Goal: Information Seeking & Learning: Learn about a topic

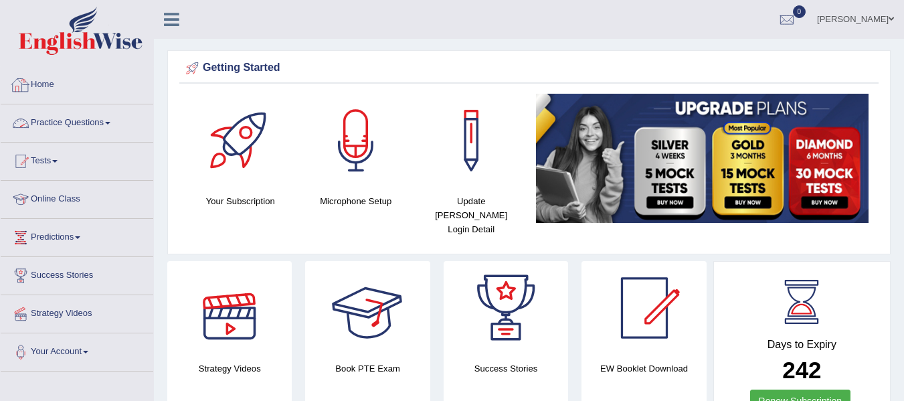
click at [102, 122] on link "Practice Questions" at bounding box center [77, 120] width 153 height 33
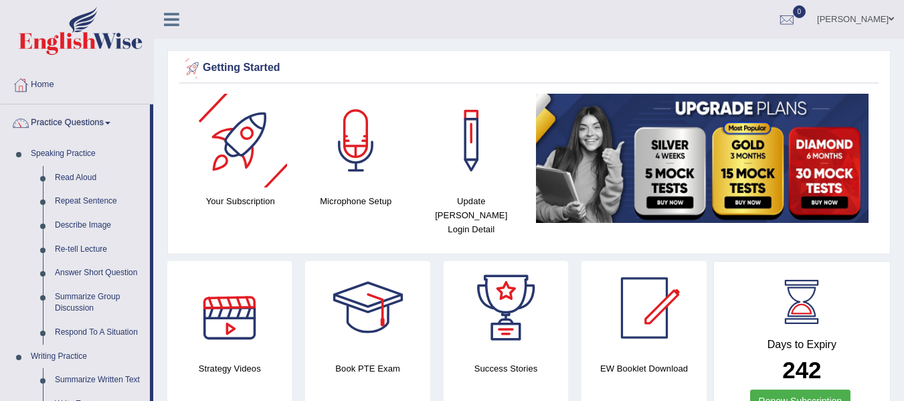
click at [177, 19] on icon at bounding box center [171, 19] width 15 height 17
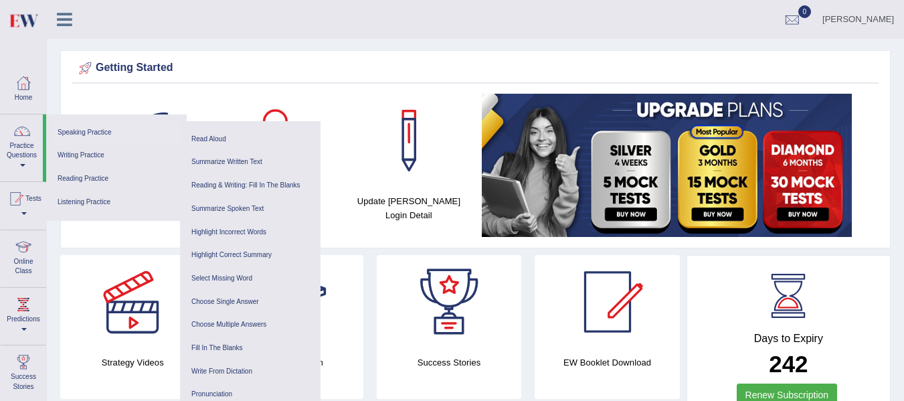
click at [98, 131] on link "Speaking Practice" at bounding box center [116, 132] width 127 height 23
click at [100, 151] on link "Writing Practice" at bounding box center [116, 155] width 127 height 23
click at [372, 20] on ul "Ajay Kumal Toggle navigation Username: Ajay2025 Access Type: Online Subscriptio…" at bounding box center [604, 19] width 600 height 38
click at [193, 31] on div "Ajay Kumal Toggle navigation Username: Ajay2025 Access Type: Online Subscriptio…" at bounding box center [475, 19] width 857 height 39
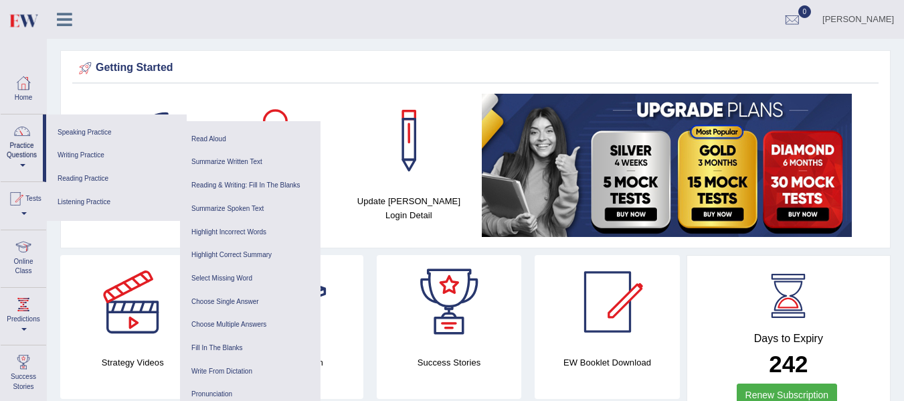
click at [64, 14] on icon at bounding box center [64, 19] width 15 height 17
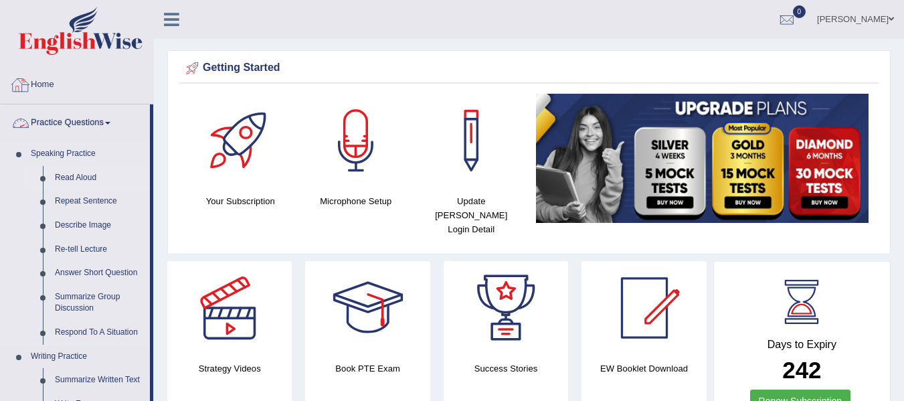
click at [94, 180] on link "Read Aloud" at bounding box center [99, 178] width 101 height 24
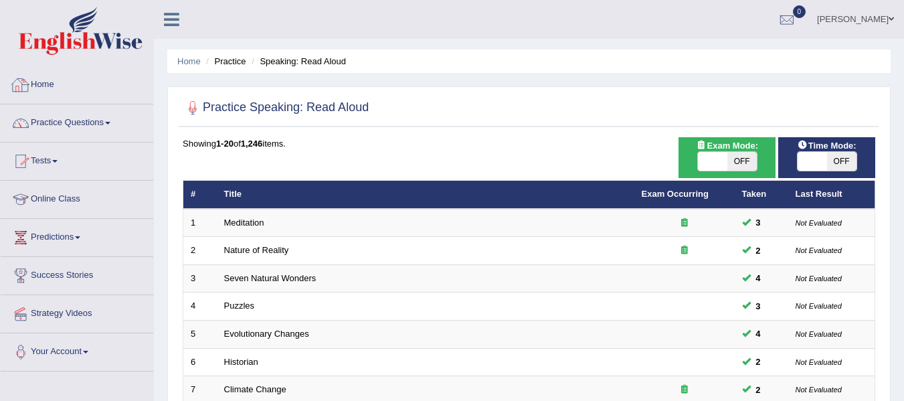
click at [67, 43] on img at bounding box center [81, 31] width 124 height 48
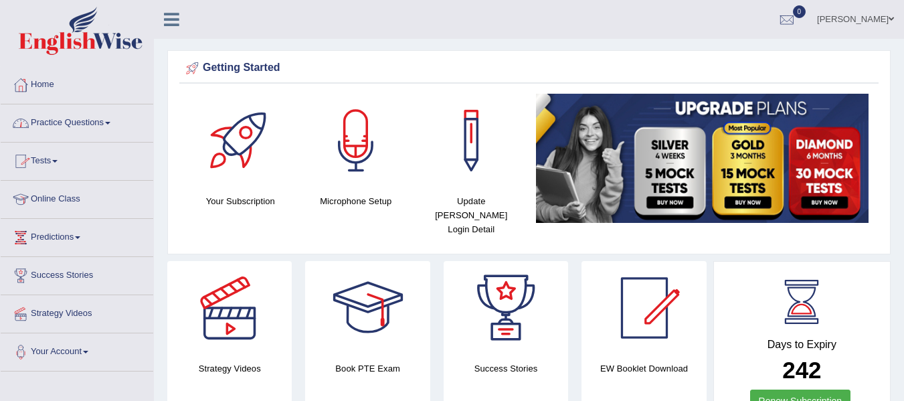
click at [78, 124] on link "Practice Questions" at bounding box center [77, 120] width 153 height 33
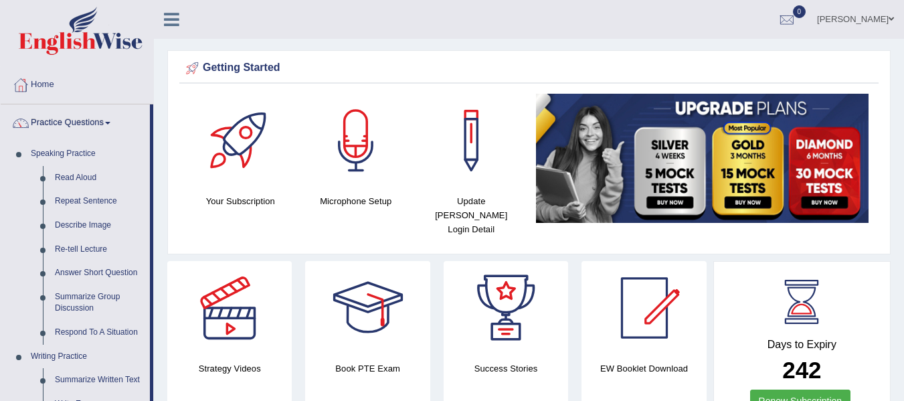
click at [78, 124] on link "Practice Questions" at bounding box center [75, 120] width 149 height 33
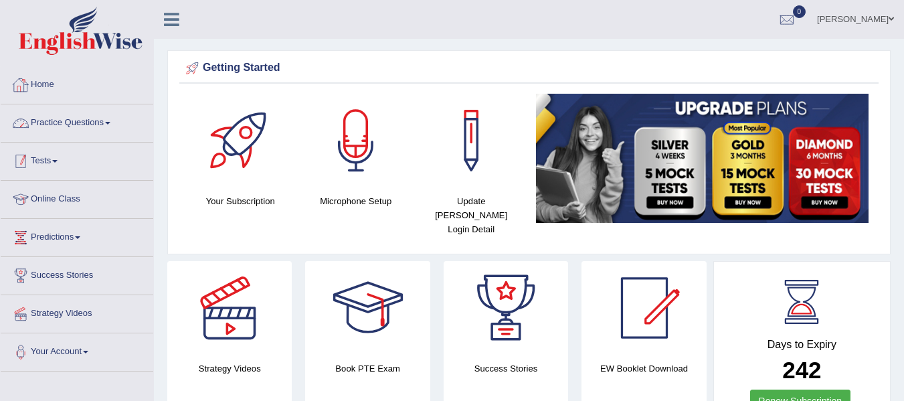
click at [100, 131] on link "Practice Questions" at bounding box center [77, 120] width 153 height 33
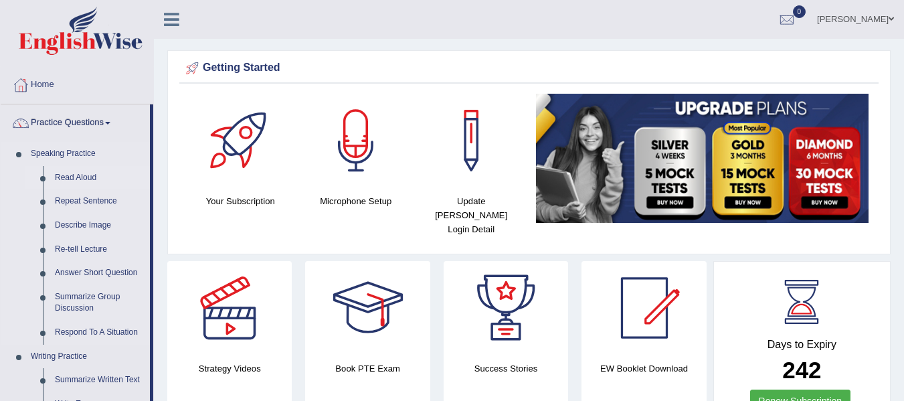
click at [71, 183] on link "Read Aloud" at bounding box center [99, 178] width 101 height 24
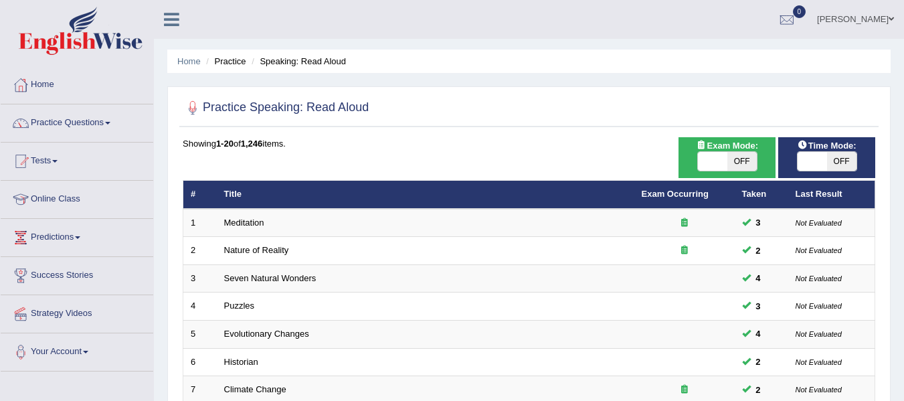
click at [865, 159] on div "ON OFF" at bounding box center [827, 161] width 84 height 20
click at [839, 159] on span "OFF" at bounding box center [841, 161] width 29 height 19
checkbox input "true"
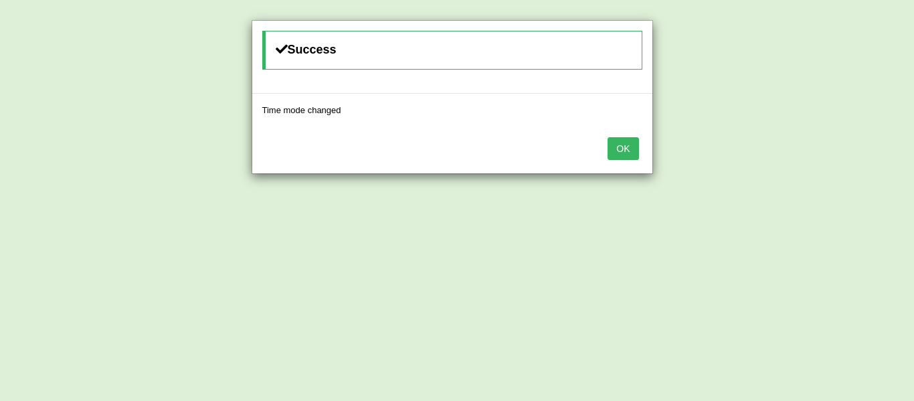
click at [736, 161] on div "Success Time mode changed OK" at bounding box center [457, 200] width 914 height 401
click at [611, 142] on button "OK" at bounding box center [623, 148] width 31 height 23
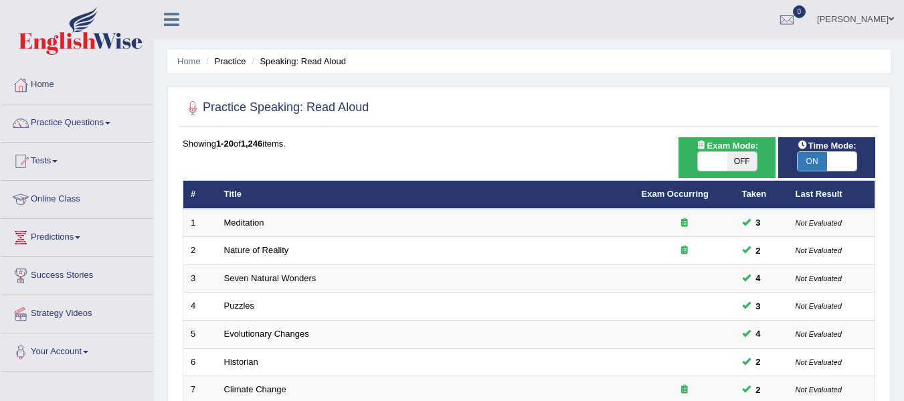
click at [716, 151] on span "Exam Mode:" at bounding box center [727, 146] width 72 height 14
click at [718, 157] on span at bounding box center [712, 161] width 29 height 19
checkbox input "true"
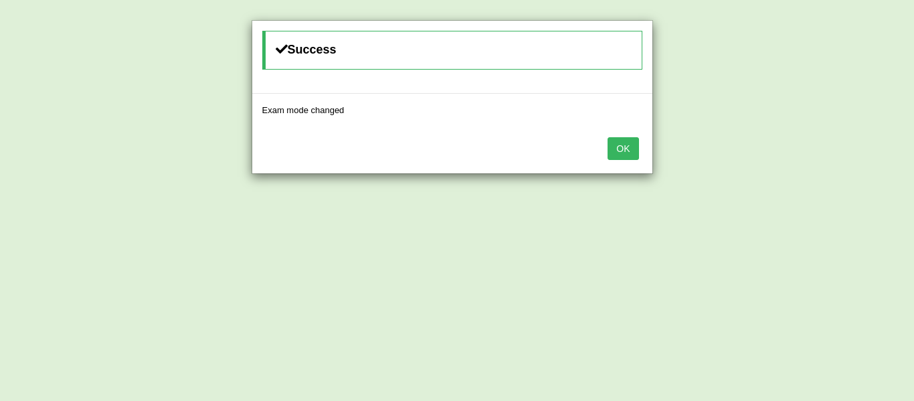
click at [625, 150] on button "OK" at bounding box center [623, 148] width 31 height 23
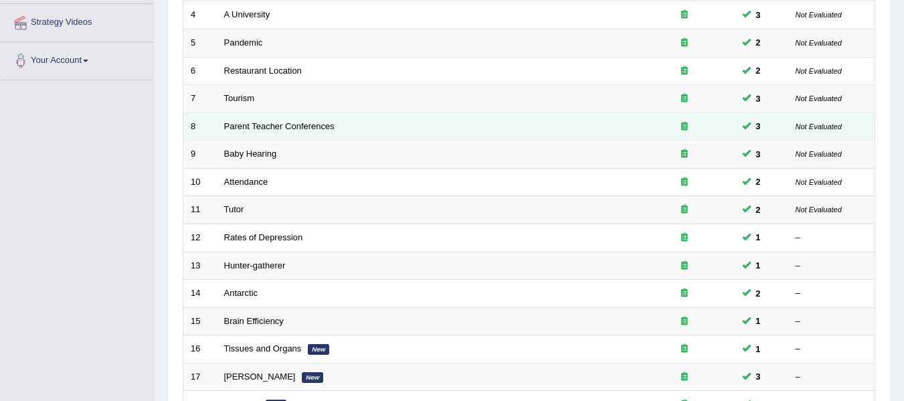
scroll to position [402, 0]
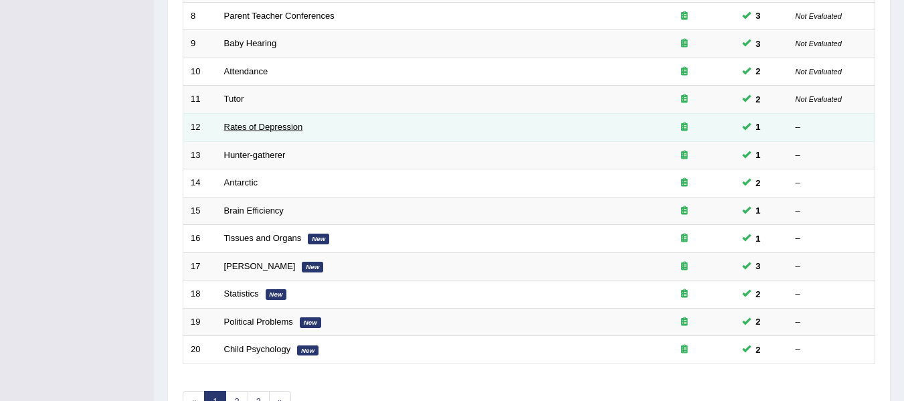
click at [264, 123] on link "Rates of Depression" at bounding box center [263, 127] width 79 height 10
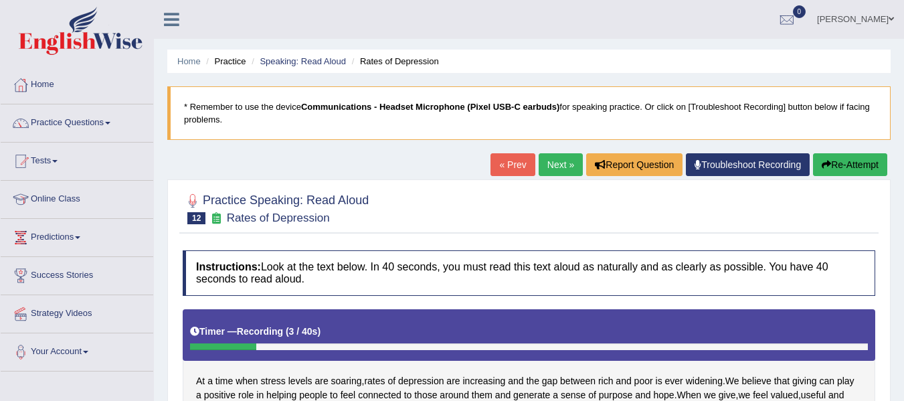
click at [846, 165] on button "Re-Attempt" at bounding box center [850, 164] width 74 height 23
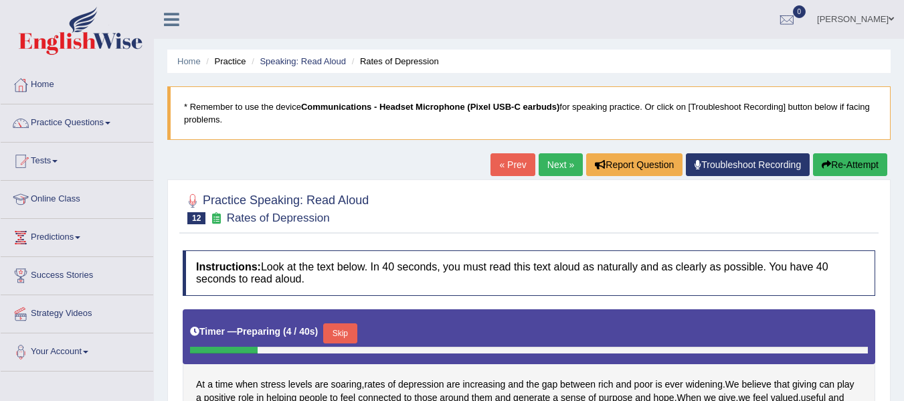
click at [338, 332] on button "Skip" at bounding box center [339, 333] width 33 height 20
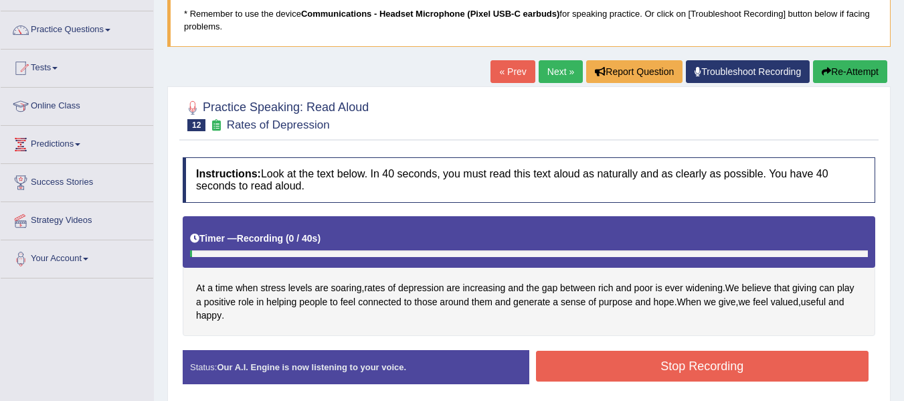
scroll to position [134, 0]
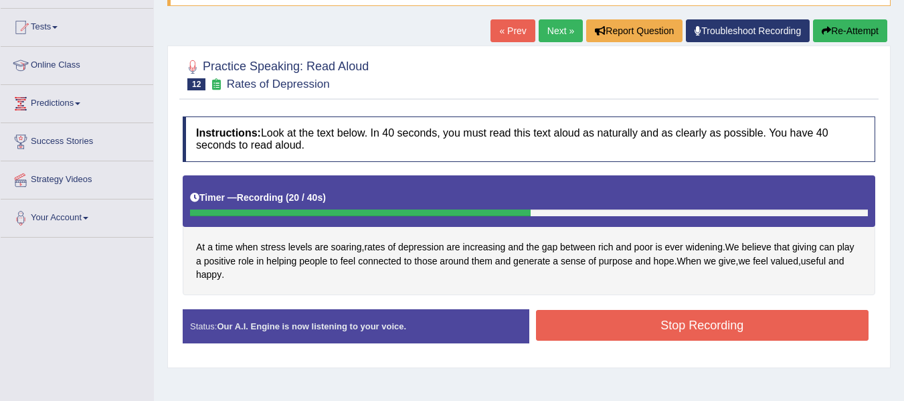
click at [579, 324] on button "Stop Recording" at bounding box center [702, 325] width 333 height 31
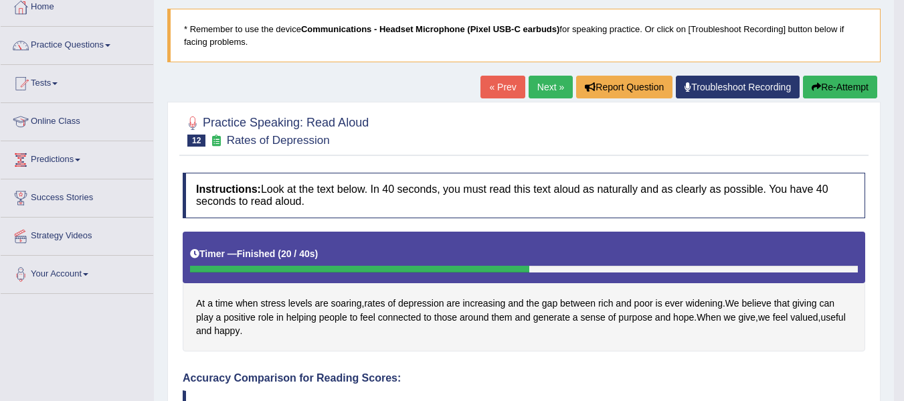
scroll to position [67, 0]
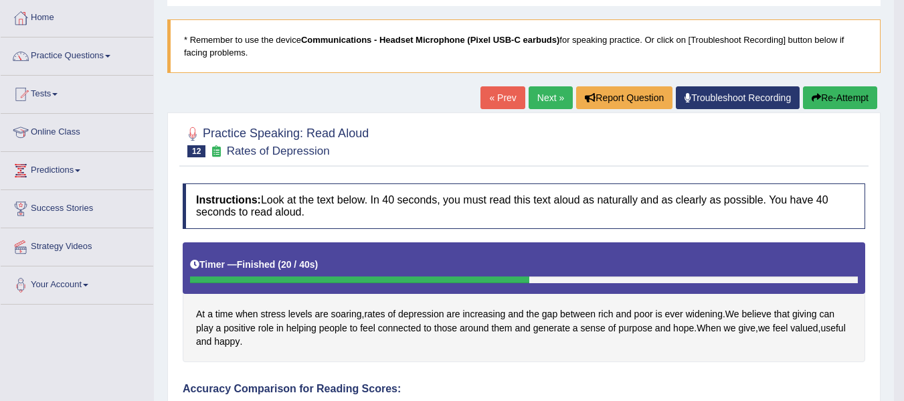
click at [544, 102] on link "Next »" at bounding box center [551, 97] width 44 height 23
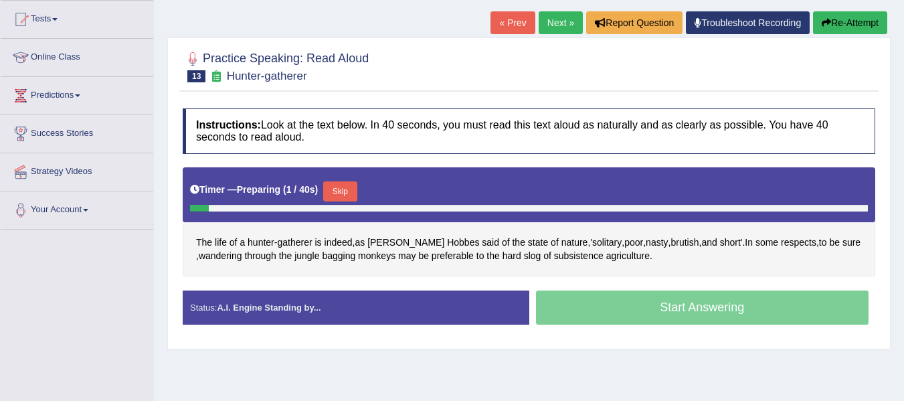
scroll to position [201, 0]
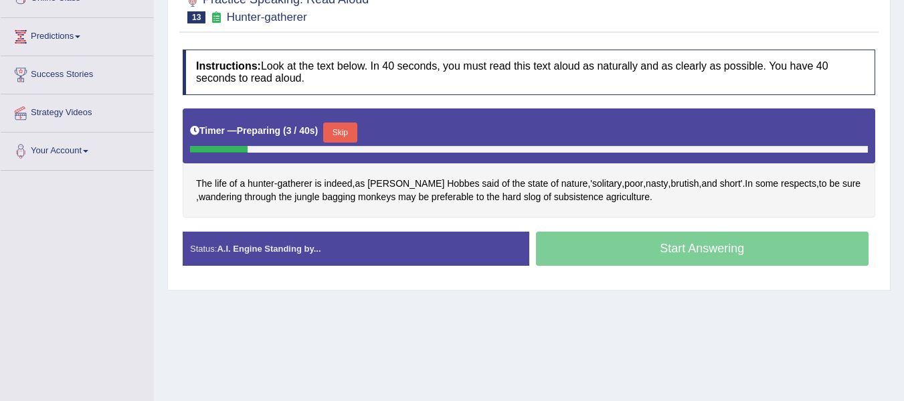
click at [357, 127] on button "Skip" at bounding box center [339, 132] width 33 height 20
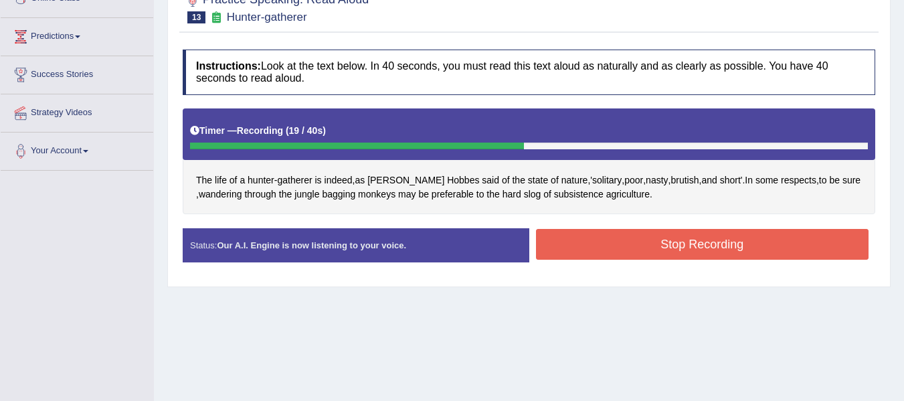
click at [593, 244] on button "Stop Recording" at bounding box center [702, 244] width 333 height 31
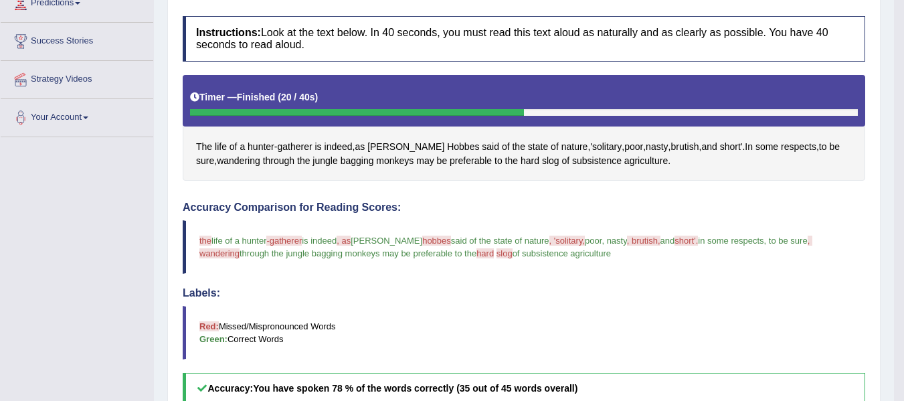
scroll to position [67, 0]
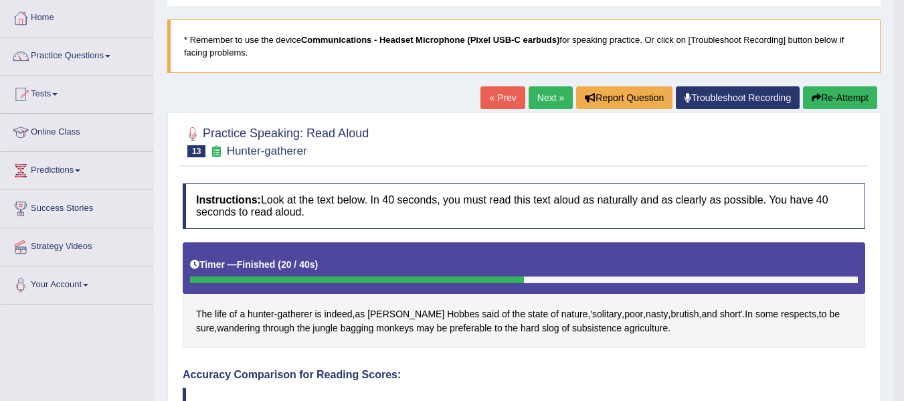
click at [543, 98] on link "Next »" at bounding box center [551, 97] width 44 height 23
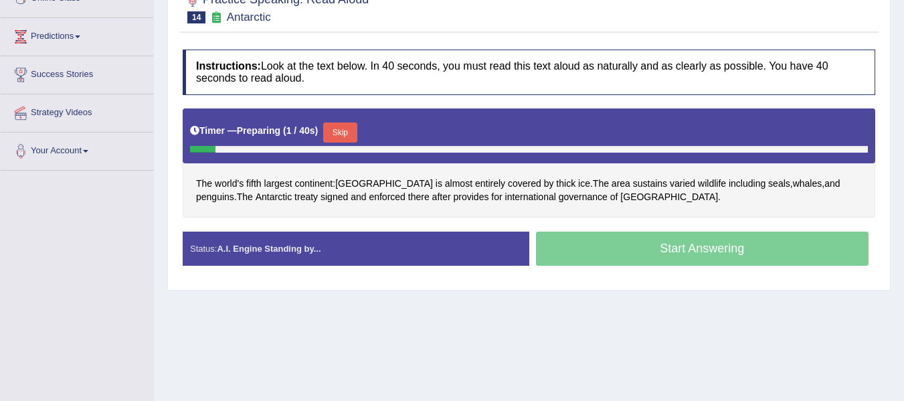
click at [354, 120] on div "Timer — Preparing ( 1 / 40s ) Skip" at bounding box center [529, 132] width 678 height 27
click at [354, 130] on button "Skip" at bounding box center [339, 132] width 33 height 20
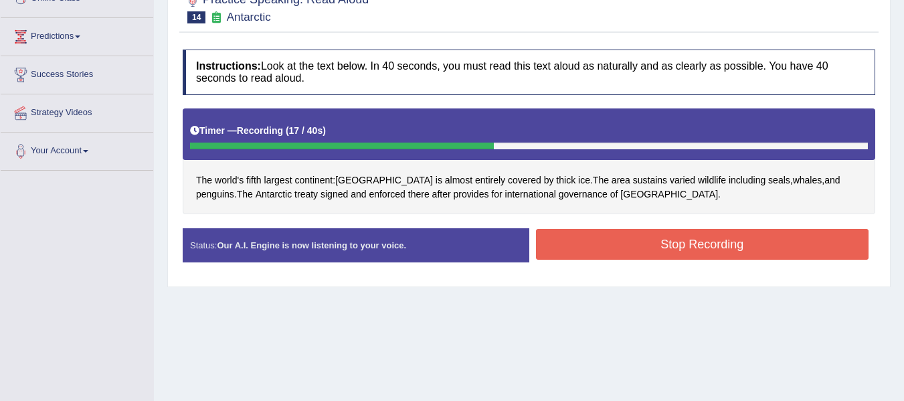
click at [552, 250] on button "Stop Recording" at bounding box center [702, 244] width 333 height 31
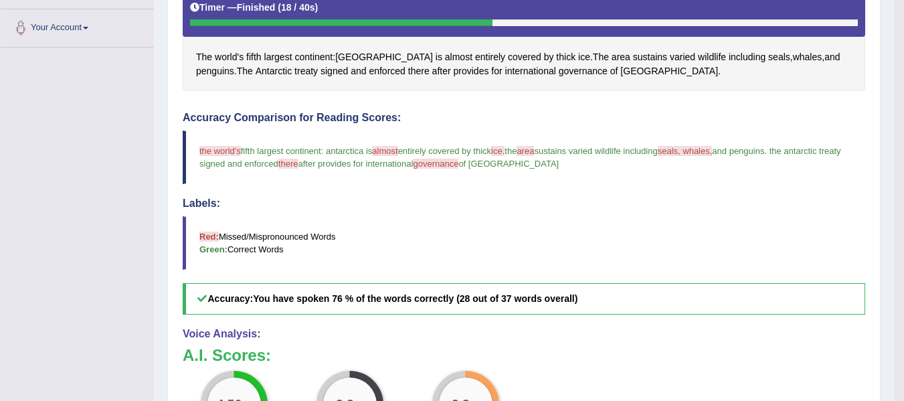
scroll to position [67, 0]
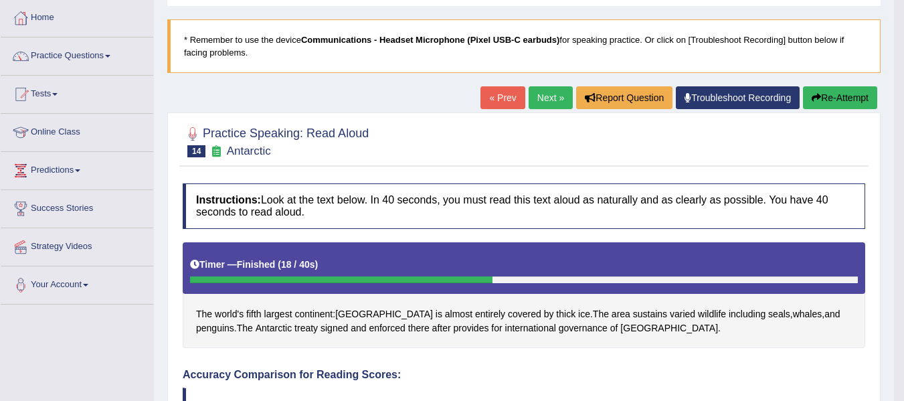
click at [539, 99] on link "Next »" at bounding box center [551, 97] width 44 height 23
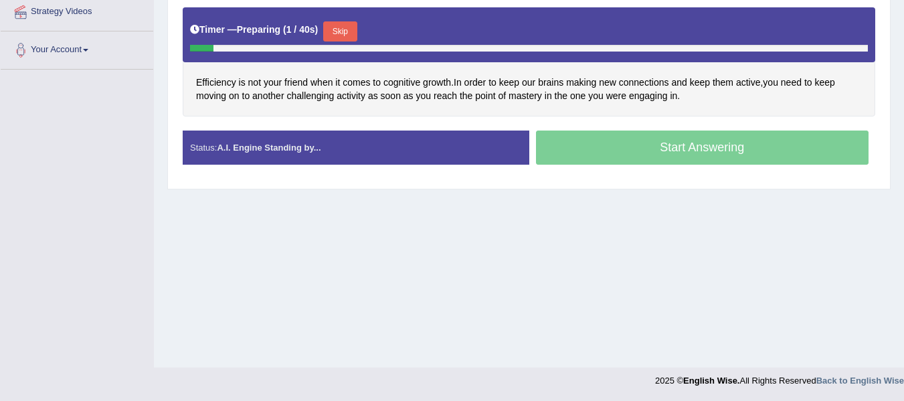
click at [347, 33] on button "Skip" at bounding box center [339, 31] width 33 height 20
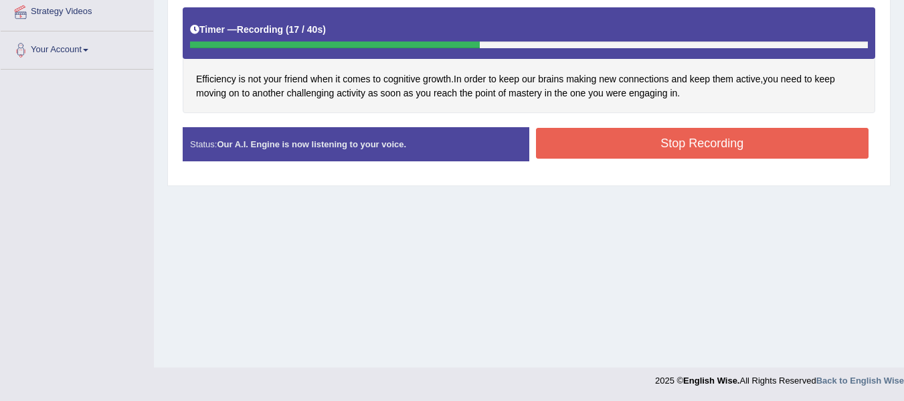
click at [679, 142] on button "Stop Recording" at bounding box center [702, 143] width 333 height 31
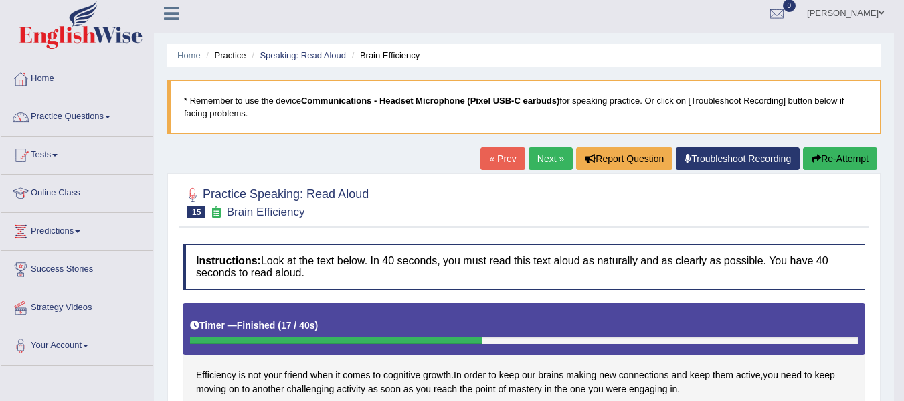
scroll to position [3, 0]
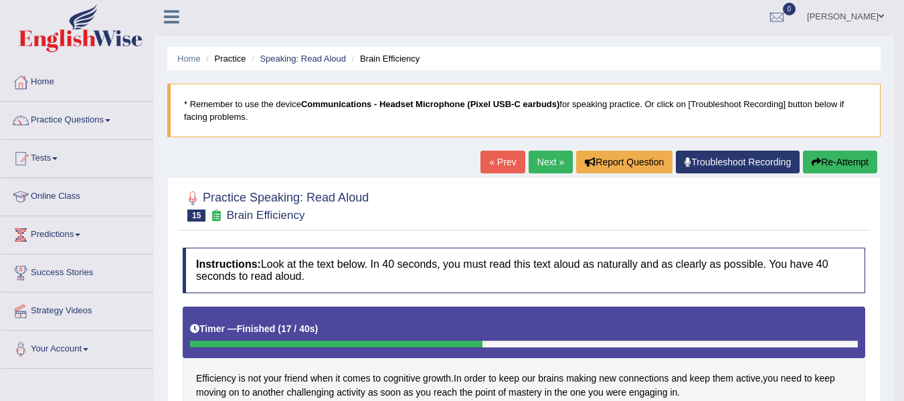
click at [555, 165] on link "Next »" at bounding box center [551, 162] width 44 height 23
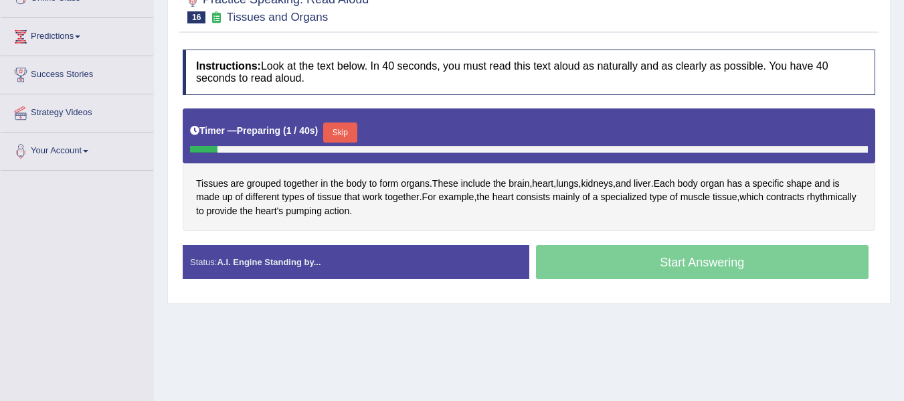
click at [339, 125] on button "Skip" at bounding box center [339, 132] width 33 height 20
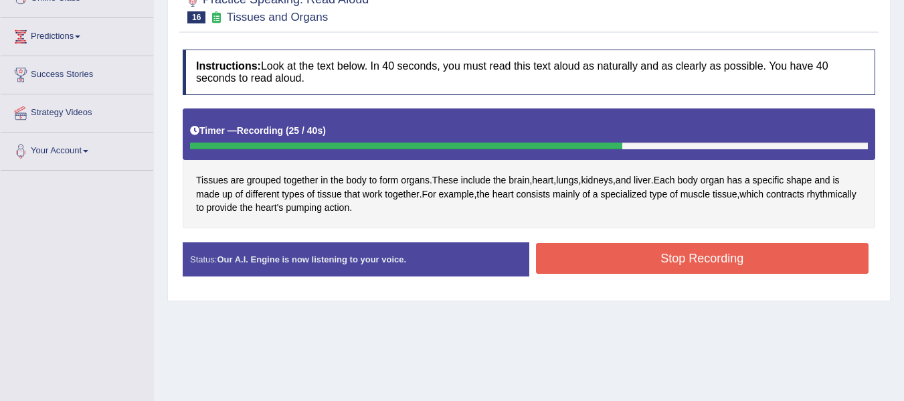
click at [685, 250] on button "Stop Recording" at bounding box center [702, 258] width 333 height 31
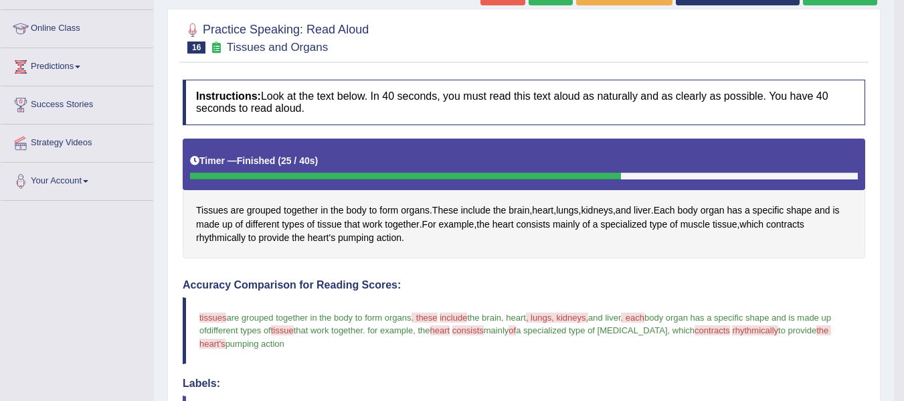
scroll to position [67, 0]
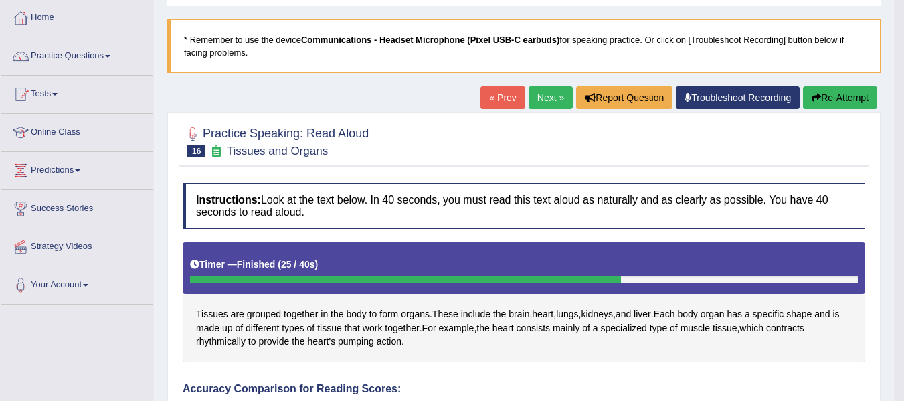
click at [546, 88] on link "Next »" at bounding box center [551, 97] width 44 height 23
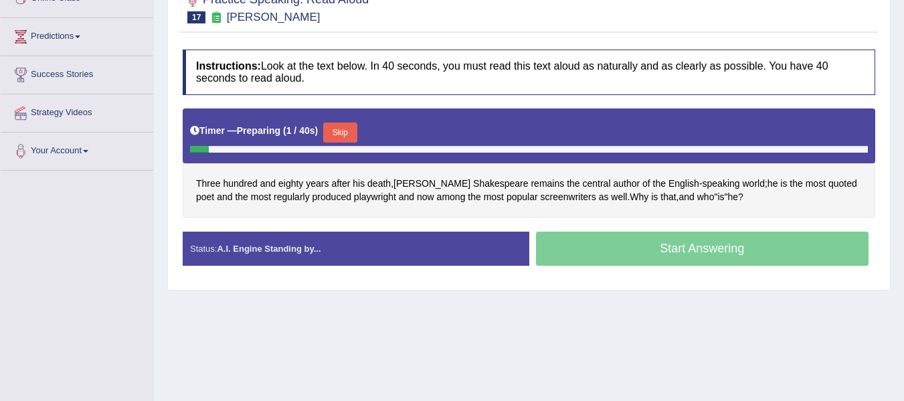
click at [331, 127] on button "Skip" at bounding box center [339, 132] width 33 height 20
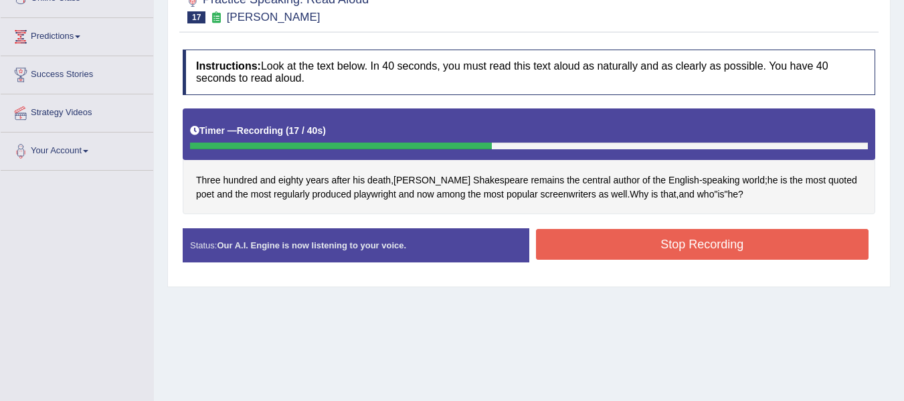
click at [633, 250] on button "Stop Recording" at bounding box center [702, 244] width 333 height 31
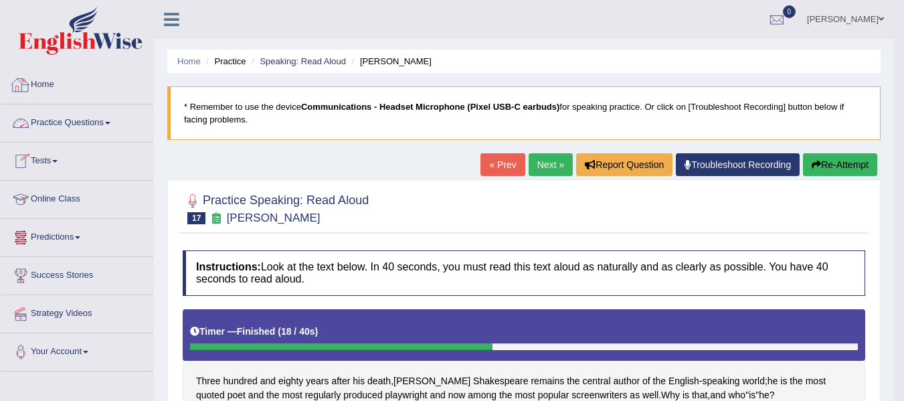
click at [82, 138] on li "Practice Questions Speaking Practice Read Aloud Repeat Sentence Describe Image …" at bounding box center [77, 123] width 153 height 38
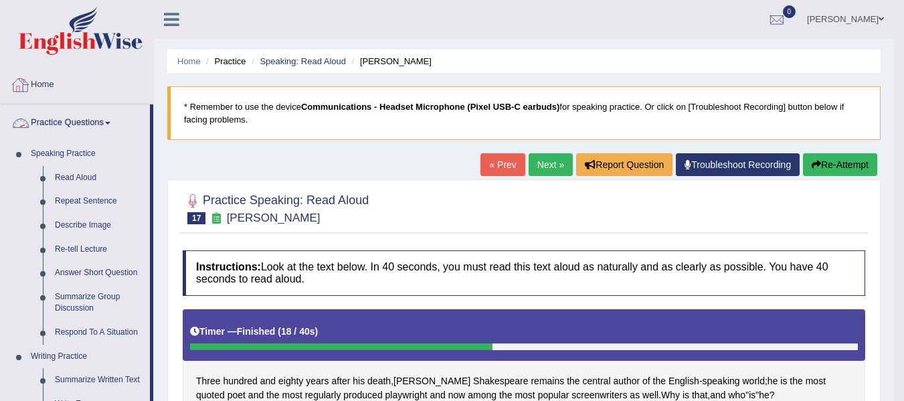
click at [70, 84] on link "Home" at bounding box center [77, 82] width 153 height 33
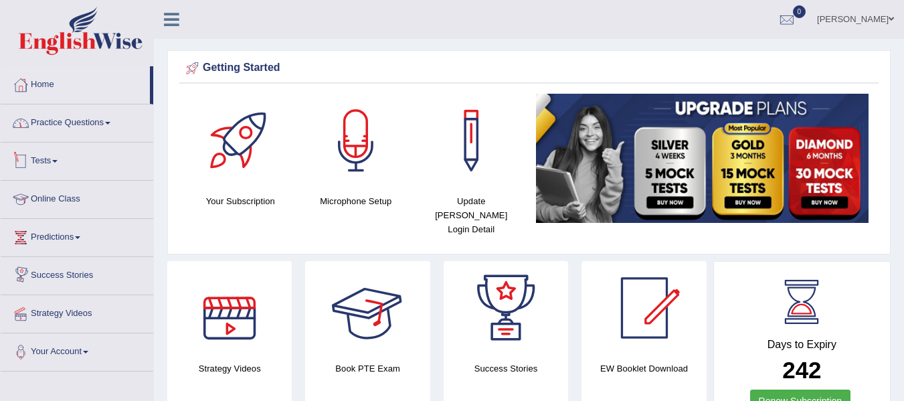
click at [110, 119] on link "Practice Questions" at bounding box center [77, 120] width 153 height 33
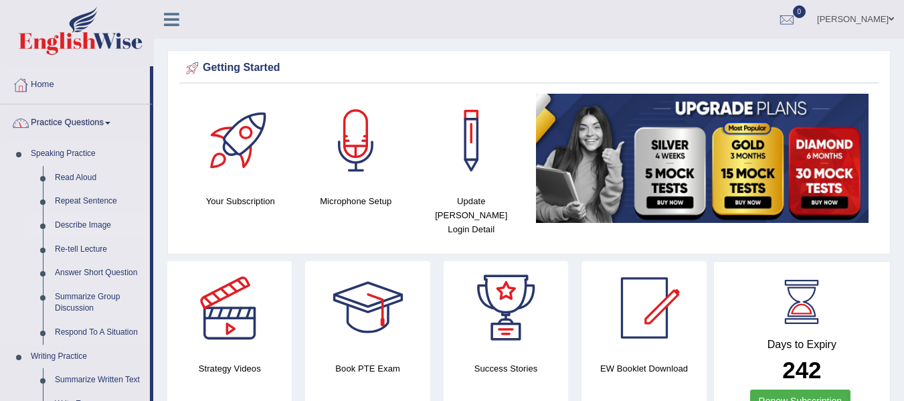
click at [95, 224] on link "Describe Image" at bounding box center [99, 226] width 101 height 24
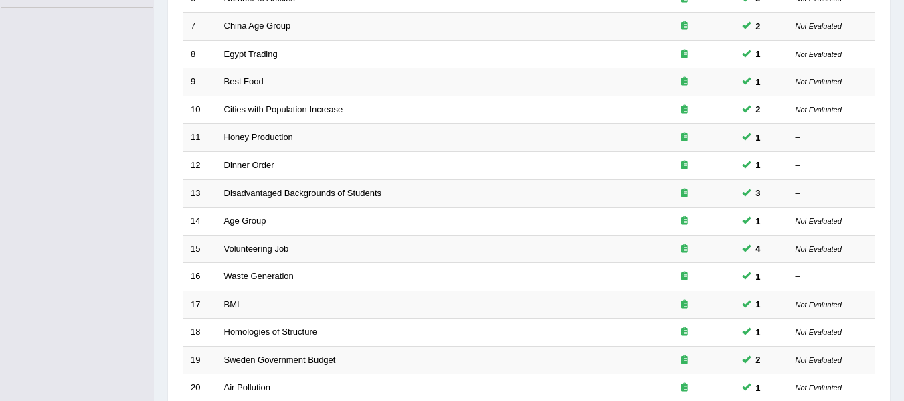
scroll to position [485, 0]
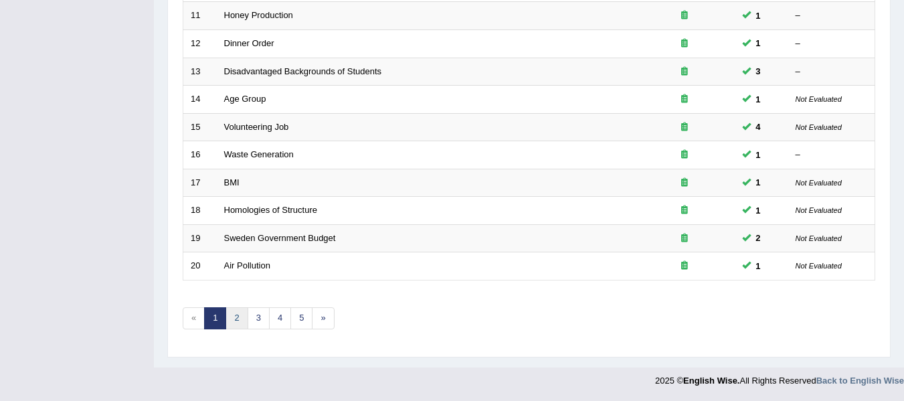
click at [236, 317] on link "2" at bounding box center [237, 318] width 22 height 22
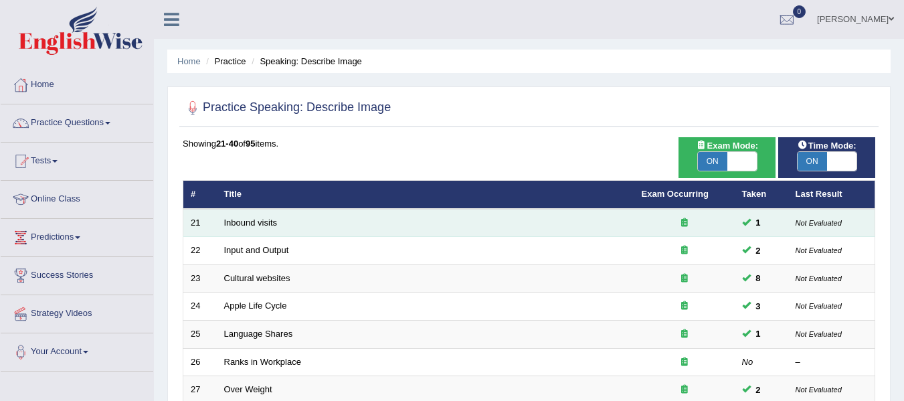
click at [232, 228] on td "Inbound visits" at bounding box center [426, 223] width 418 height 28
click at [234, 224] on link "Inbound visits" at bounding box center [251, 223] width 54 height 10
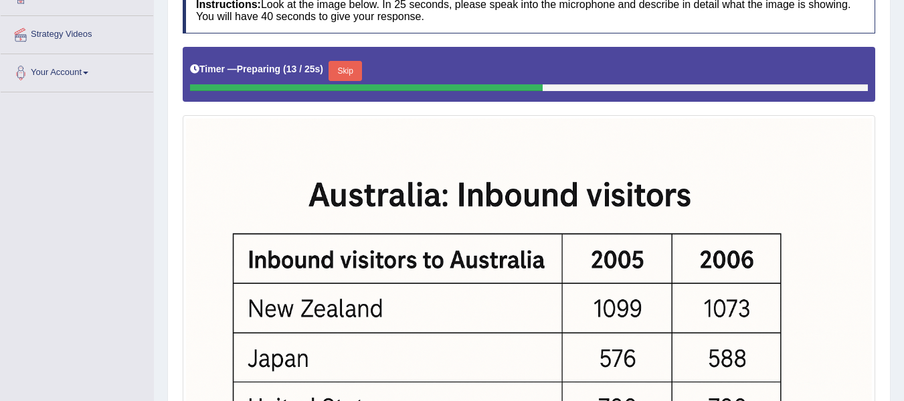
scroll to position [226, 0]
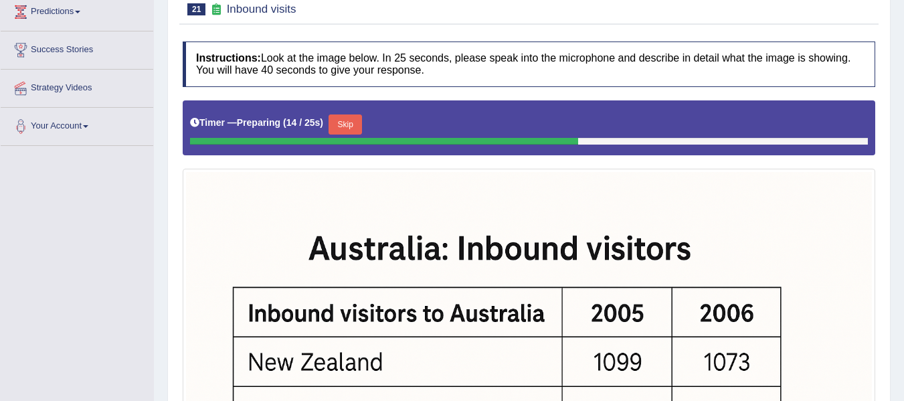
drag, startPoint x: 358, startPoint y: 124, endPoint x: 346, endPoint y: 141, distance: 20.6
click at [357, 123] on button "Skip" at bounding box center [345, 124] width 33 height 20
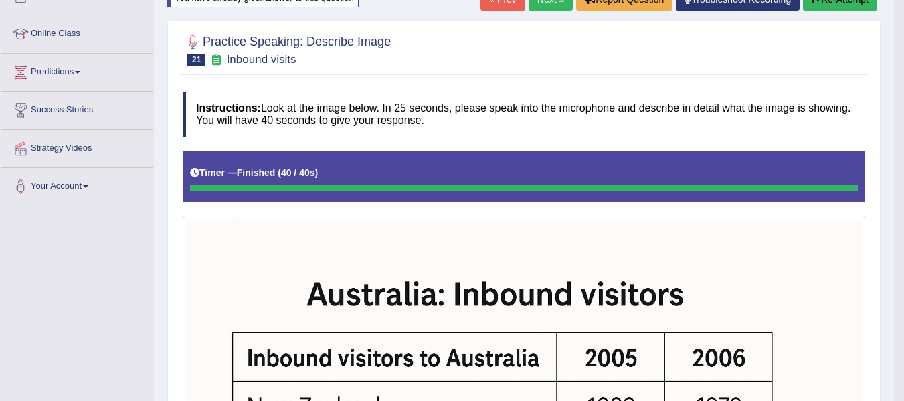
scroll to position [159, 0]
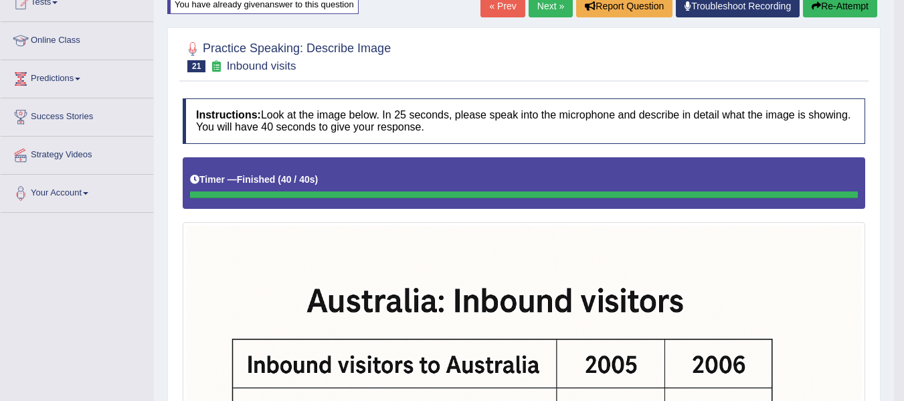
click at [845, 4] on button "Re-Attempt" at bounding box center [840, 6] width 74 height 23
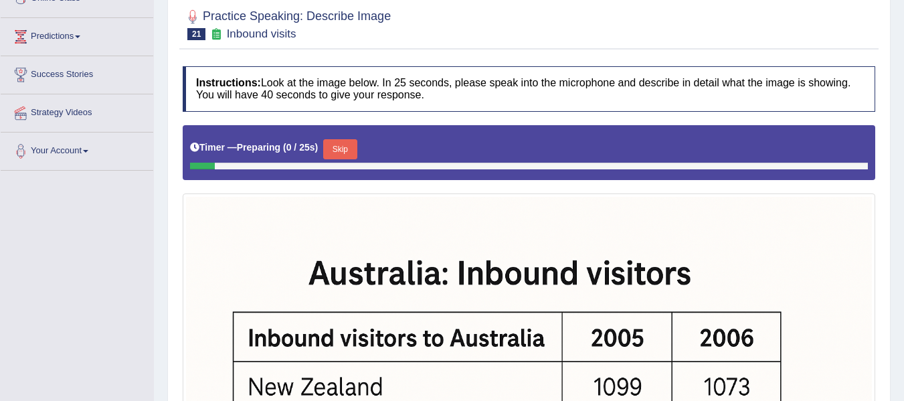
click at [351, 145] on button "Skip" at bounding box center [339, 149] width 33 height 20
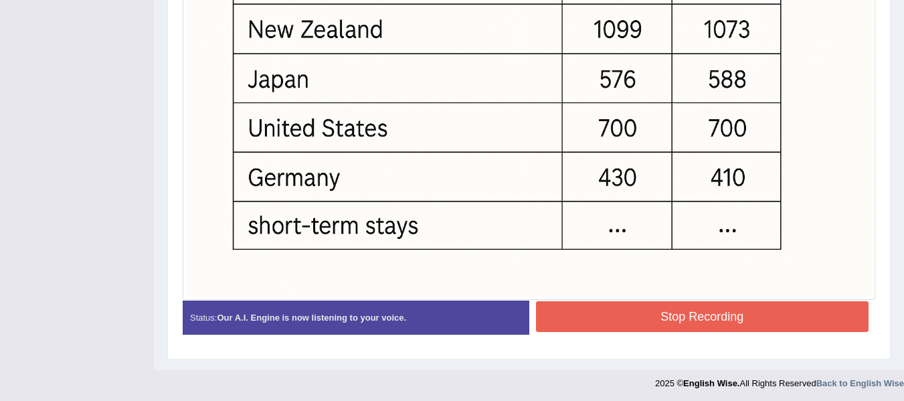
scroll to position [548, 0]
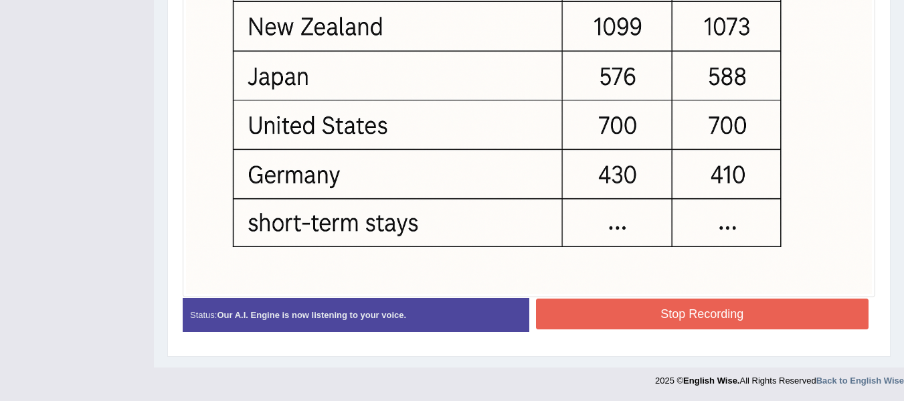
click at [651, 310] on button "Stop Recording" at bounding box center [702, 314] width 333 height 31
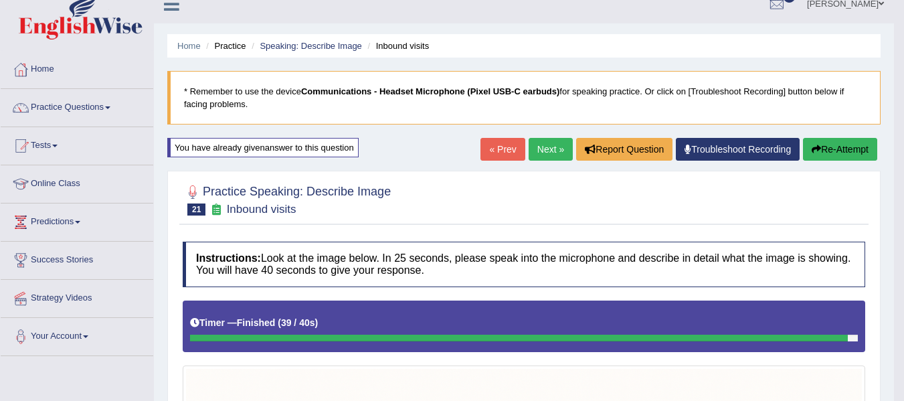
scroll to position [0, 0]
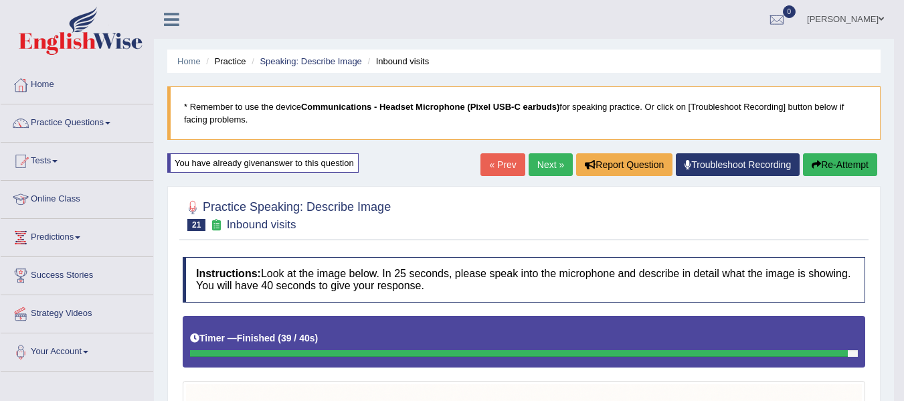
click at [529, 167] on link "Next »" at bounding box center [551, 164] width 44 height 23
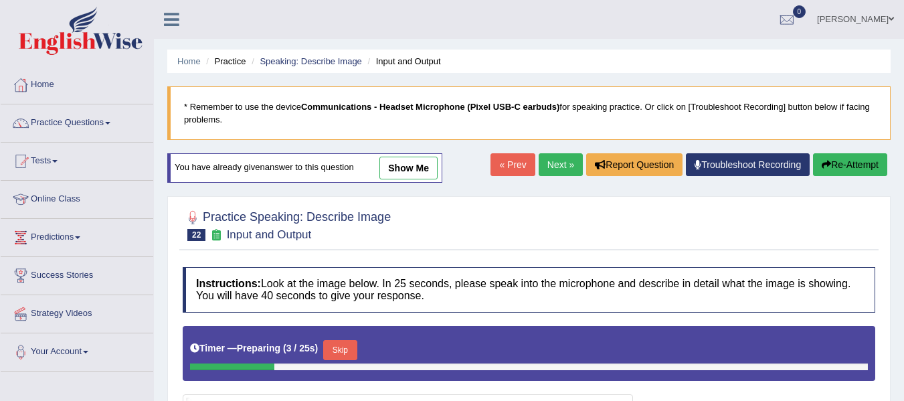
click at [509, 168] on link "« Prev" at bounding box center [513, 164] width 44 height 23
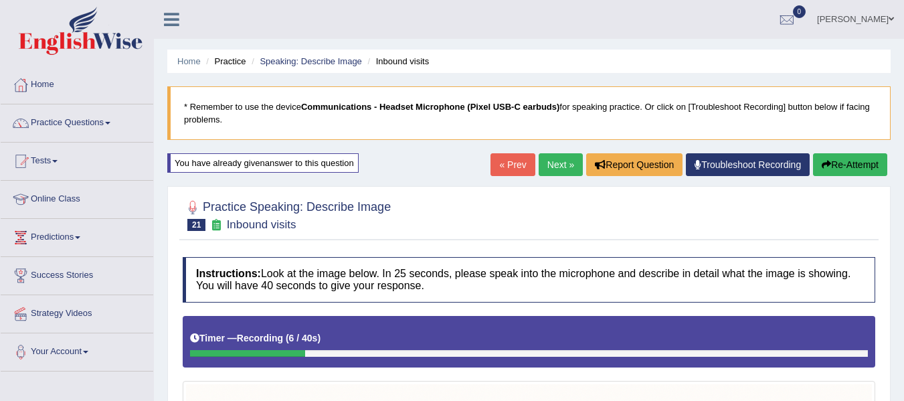
click at [833, 162] on button "Re-Attempt" at bounding box center [850, 164] width 74 height 23
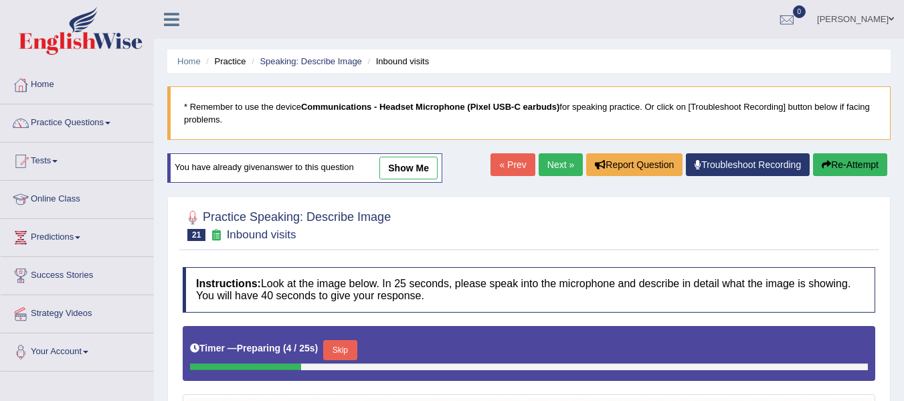
drag, startPoint x: 826, startPoint y: 164, endPoint x: 814, endPoint y: 169, distance: 12.9
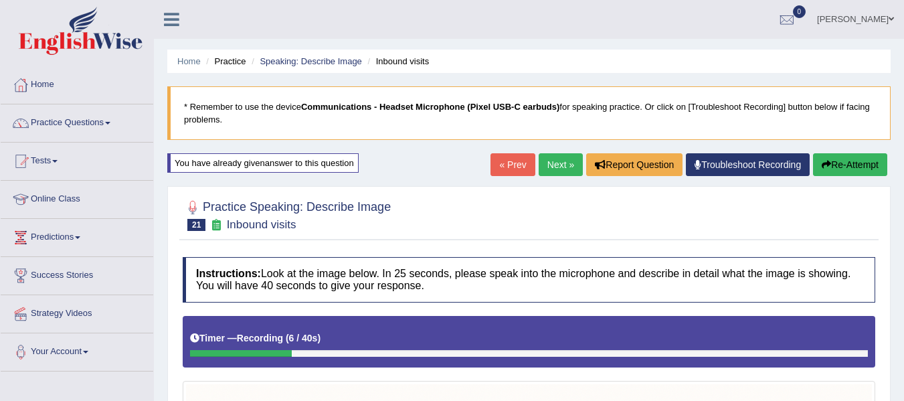
click at [869, 171] on button "Re-Attempt" at bounding box center [850, 164] width 74 height 23
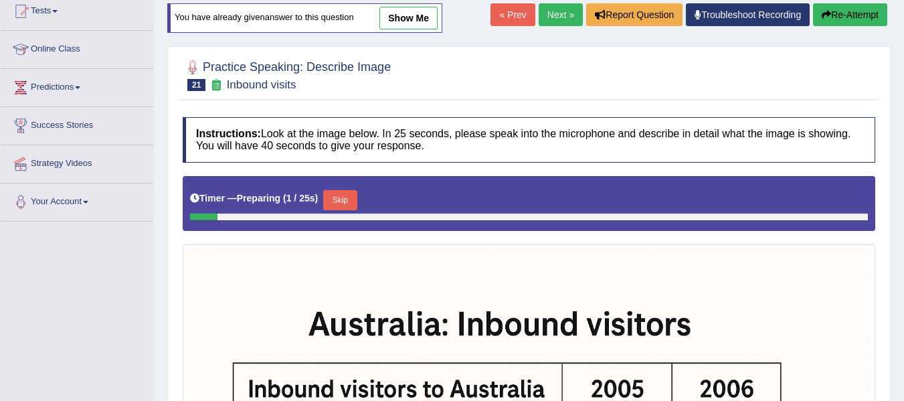
scroll to position [148, 0]
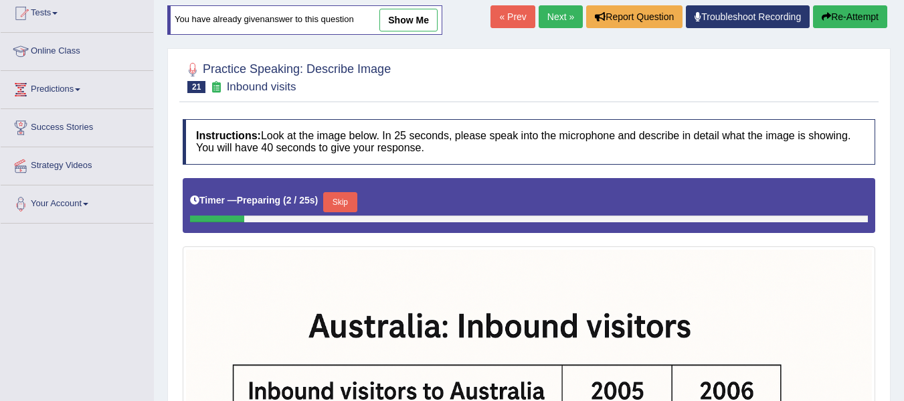
click at [337, 198] on button "Skip" at bounding box center [339, 202] width 33 height 20
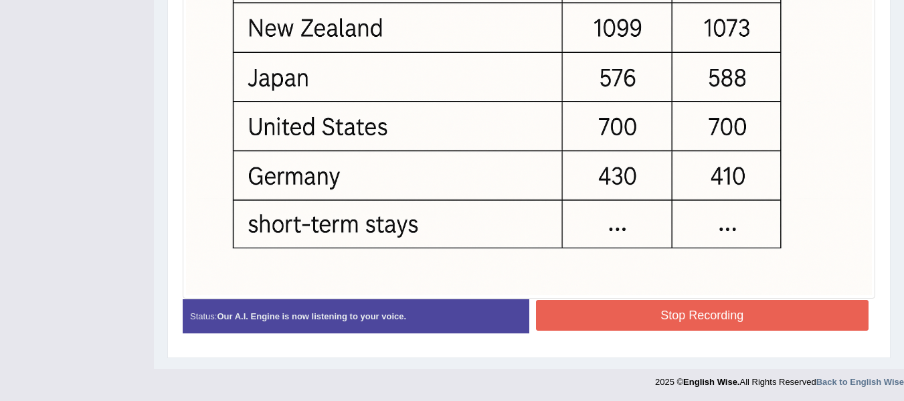
scroll to position [548, 0]
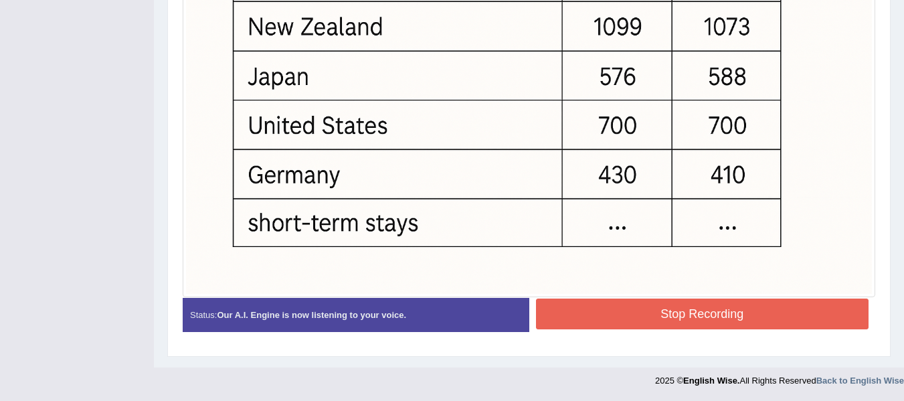
click at [612, 308] on button "Stop Recording" at bounding box center [702, 314] width 333 height 31
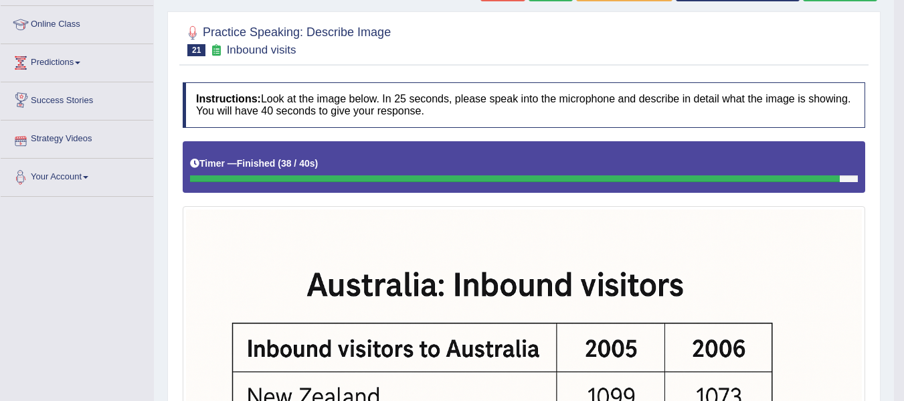
scroll to position [12, 0]
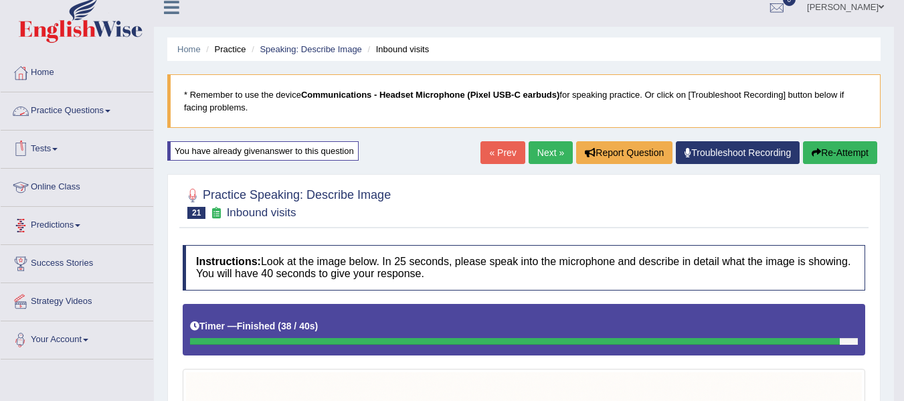
click at [112, 102] on link "Practice Questions" at bounding box center [77, 108] width 153 height 33
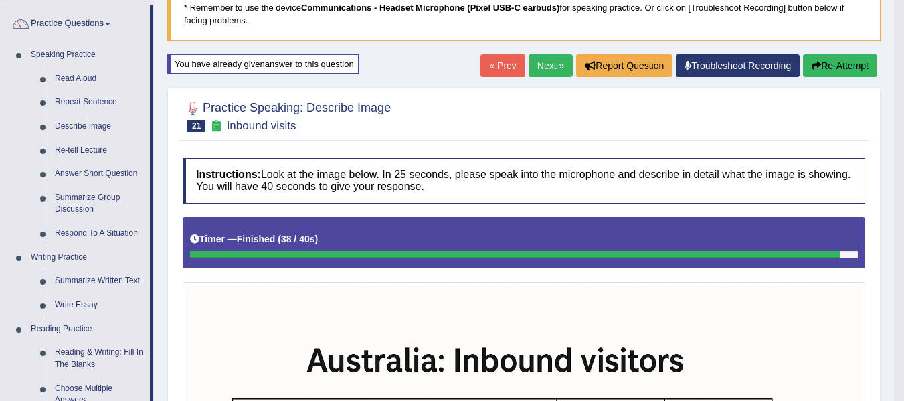
scroll to position [79, 0]
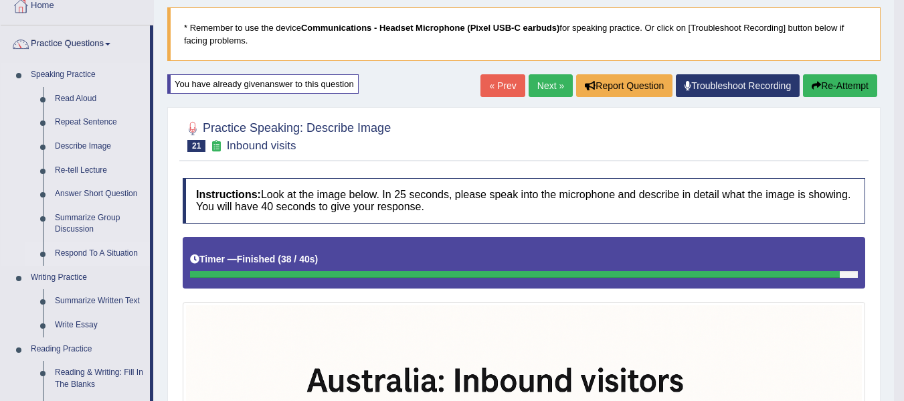
click at [87, 251] on link "Respond To A Situation" at bounding box center [99, 254] width 101 height 24
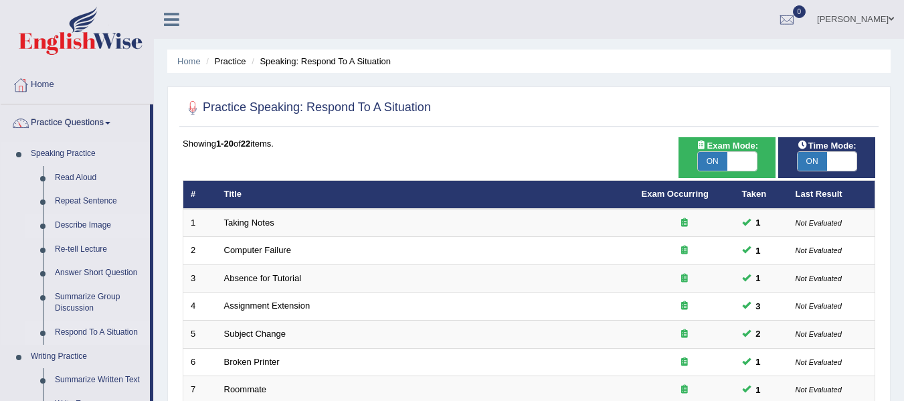
click at [79, 228] on link "Describe Image" at bounding box center [99, 226] width 101 height 24
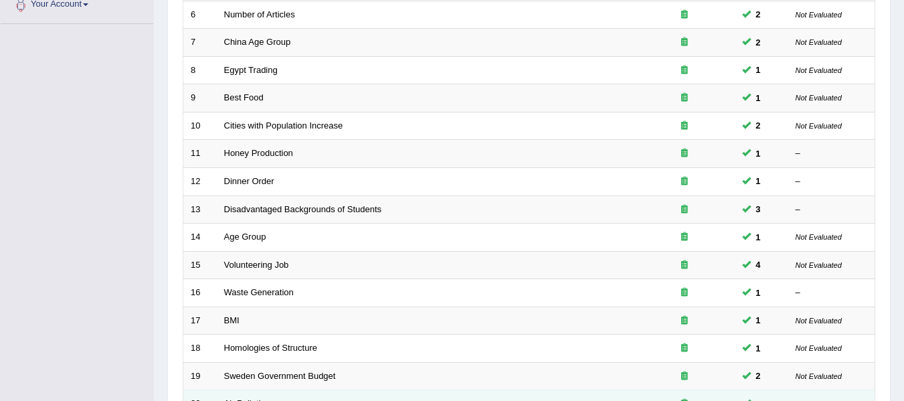
scroll to position [485, 0]
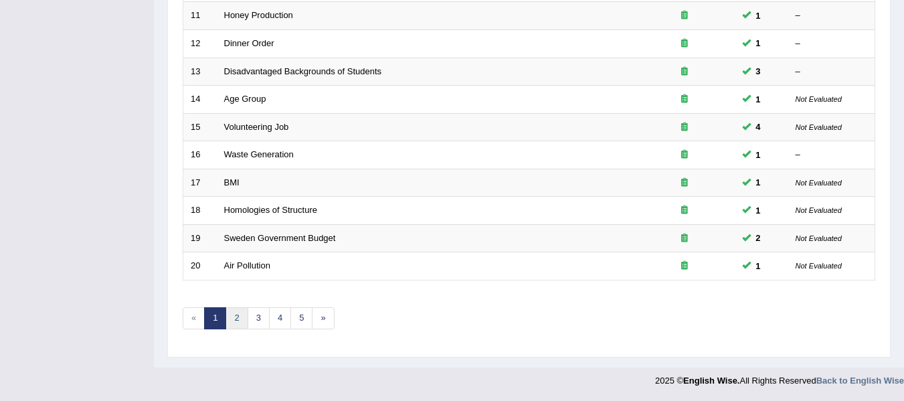
click at [235, 320] on link "2" at bounding box center [237, 318] width 22 height 22
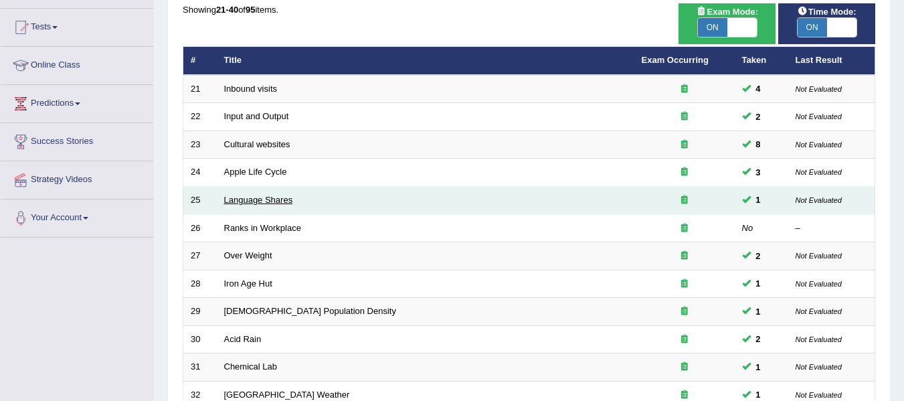
click at [232, 200] on link "Language Shares" at bounding box center [258, 200] width 69 height 10
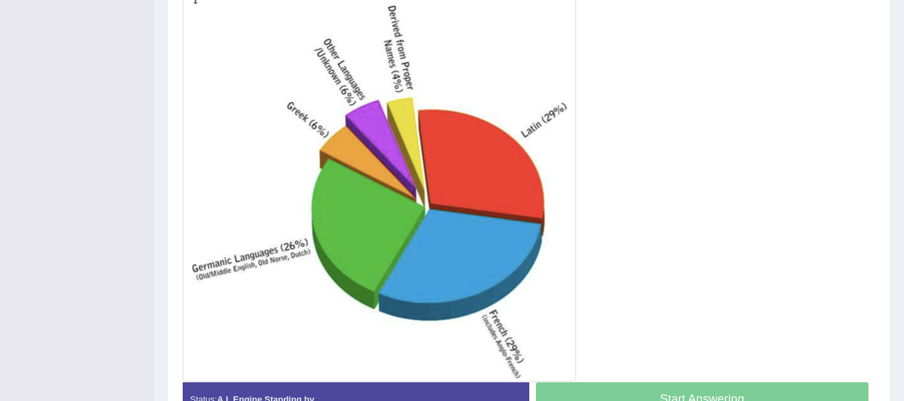
scroll to position [335, 0]
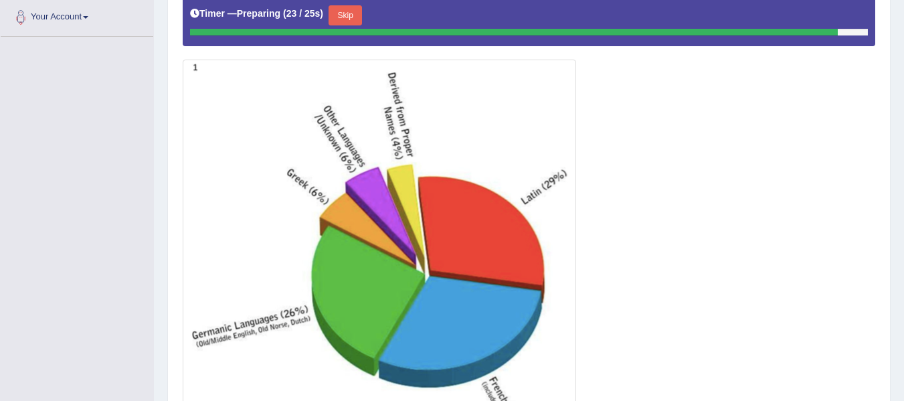
click at [360, 16] on button "Skip" at bounding box center [345, 15] width 33 height 20
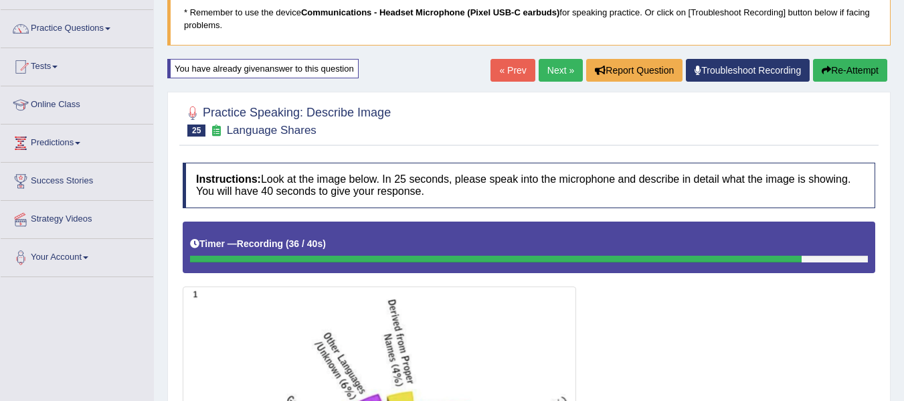
scroll to position [70, 0]
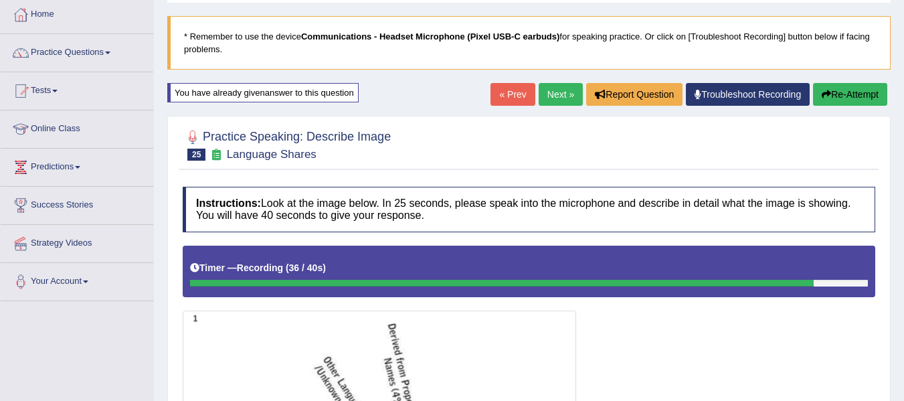
click at [833, 87] on button "Re-Attempt" at bounding box center [850, 94] width 74 height 23
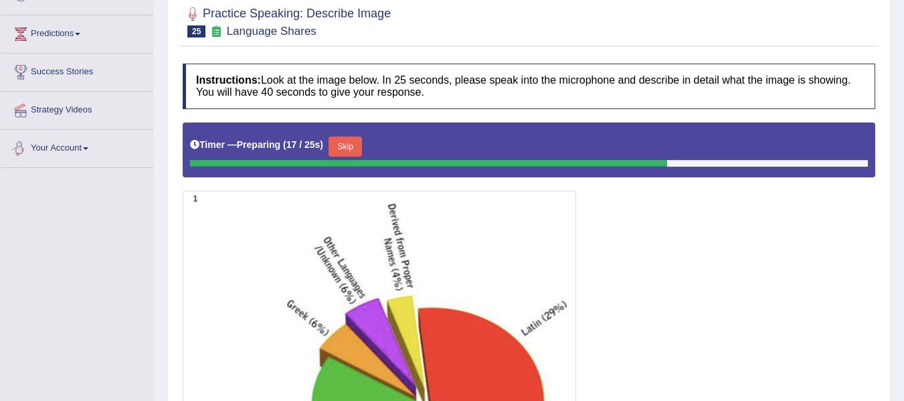
scroll to position [204, 0]
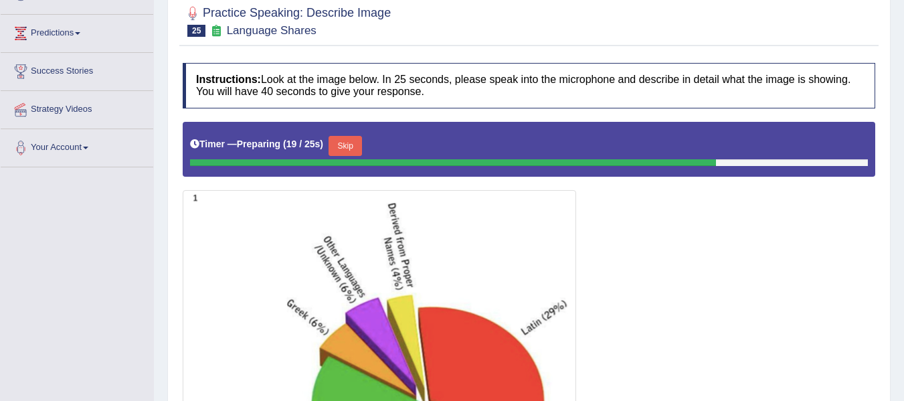
click at [349, 144] on button "Skip" at bounding box center [345, 146] width 33 height 20
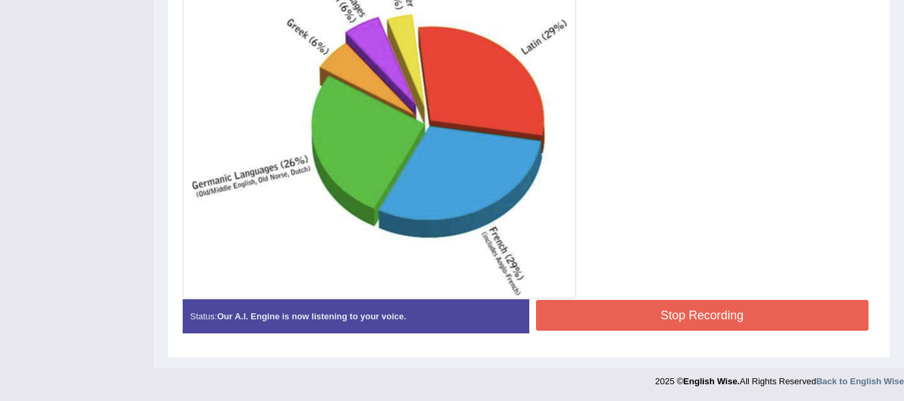
scroll to position [472, 0]
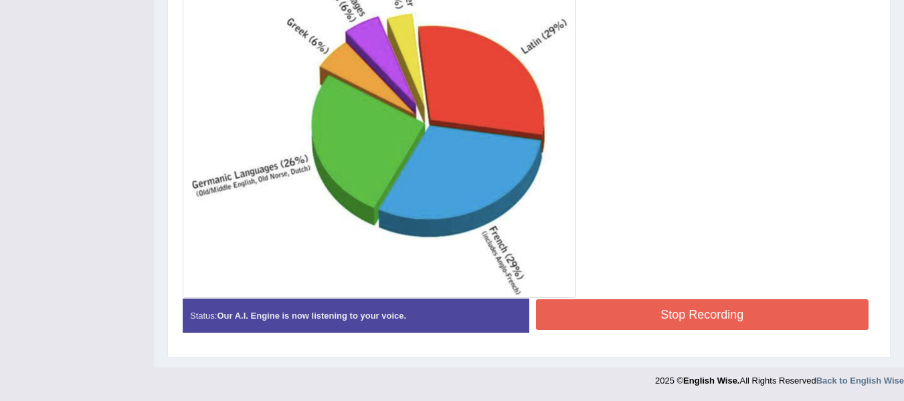
click at [572, 321] on button "Stop Recording" at bounding box center [702, 314] width 333 height 31
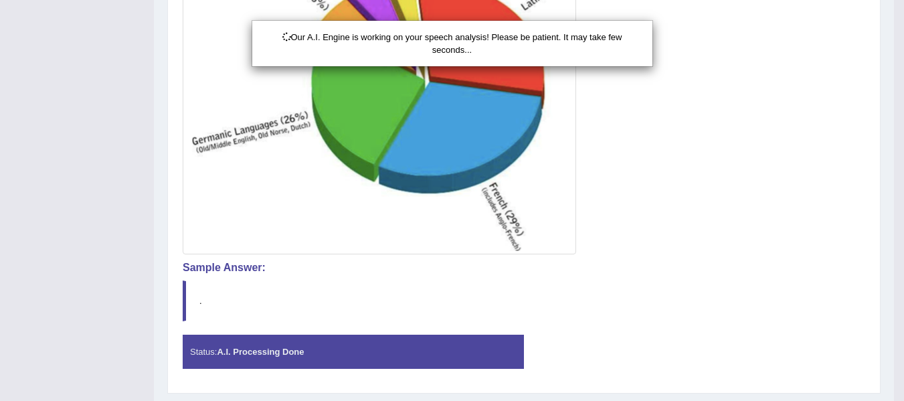
scroll to position [539, 0]
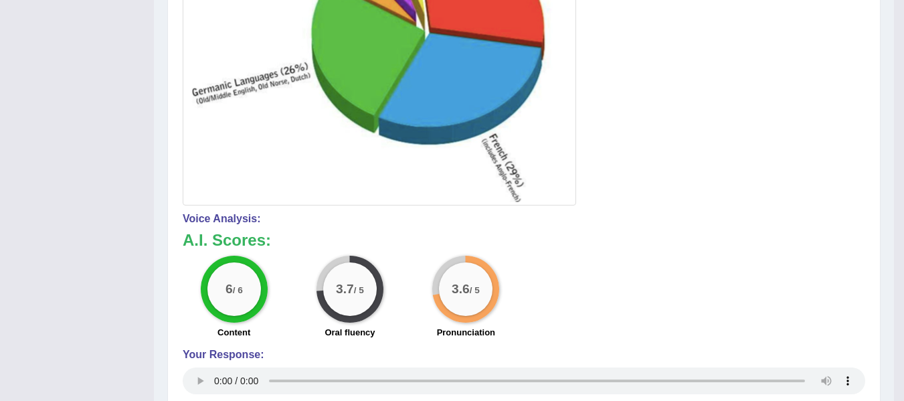
click at [0, 318] on div "Toggle navigation Home Practice Questions Speaking Practice Read Aloud Repeat S…" at bounding box center [447, 4] width 894 height 1137
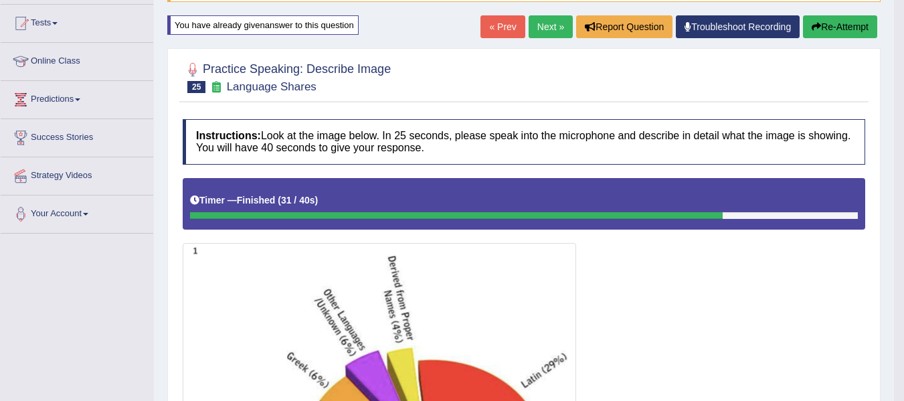
scroll to position [137, 0]
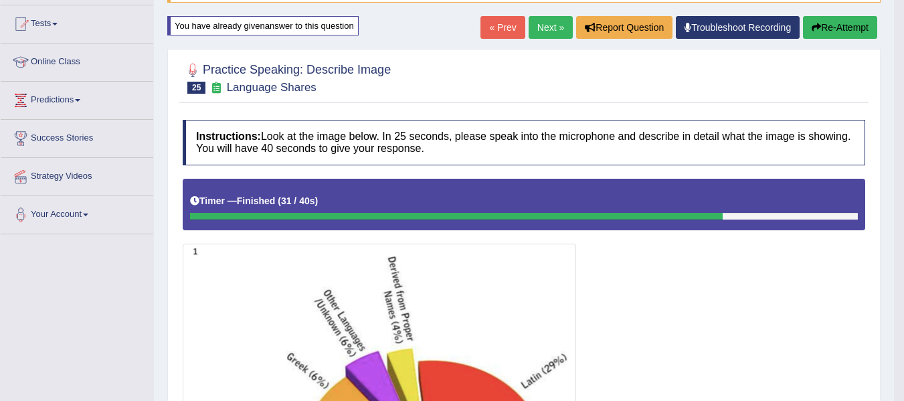
click at [810, 34] on button "Re-Attempt" at bounding box center [840, 27] width 74 height 23
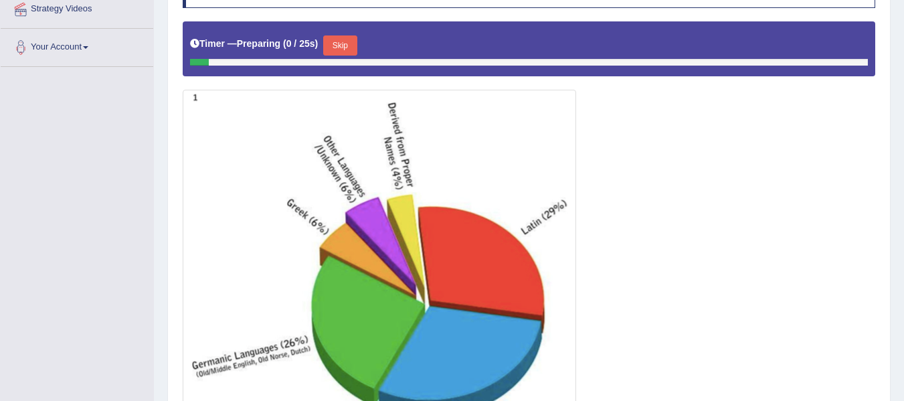
scroll to position [281, 0]
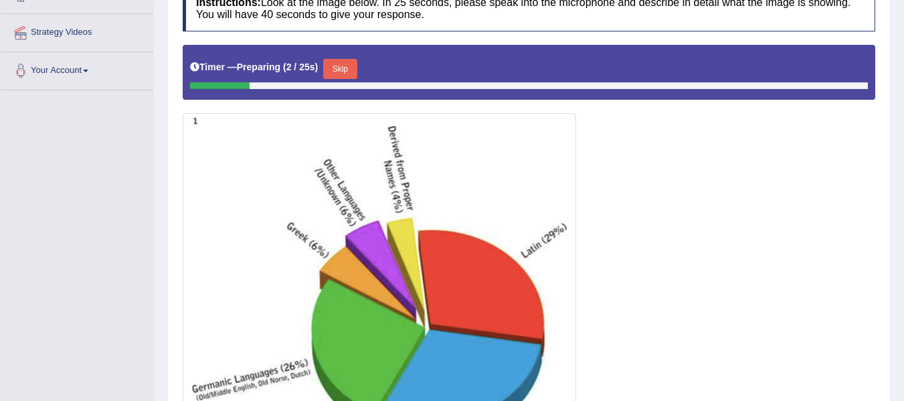
click at [347, 71] on button "Skip" at bounding box center [339, 69] width 33 height 20
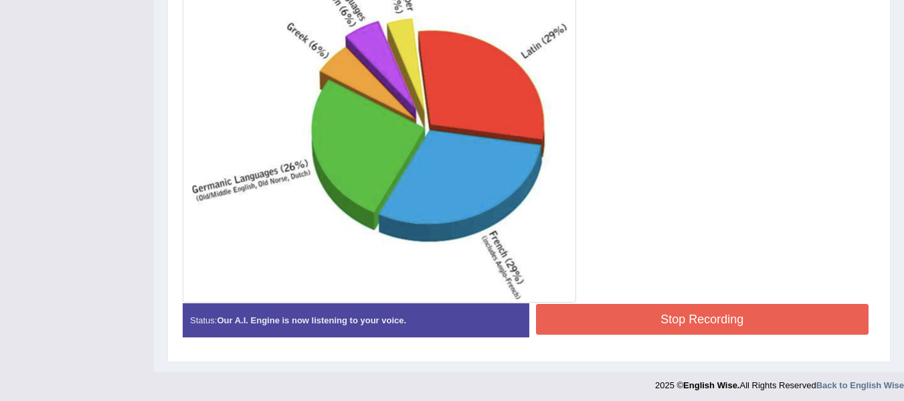
scroll to position [472, 0]
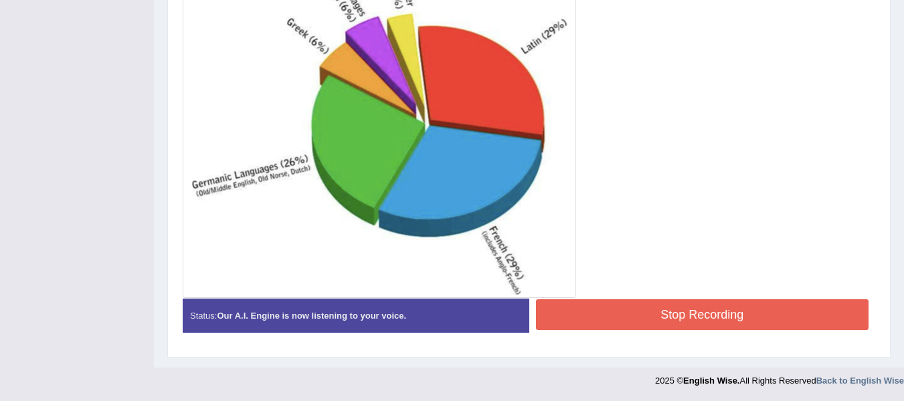
click at [605, 321] on button "Stop Recording" at bounding box center [702, 314] width 333 height 31
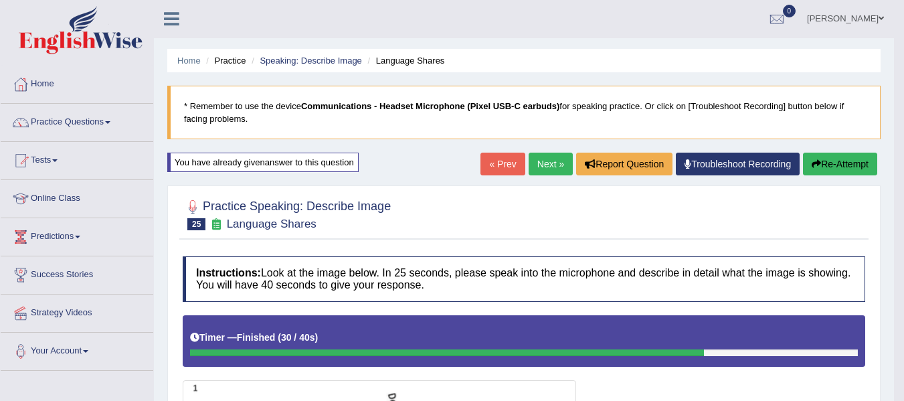
scroll to position [0, 0]
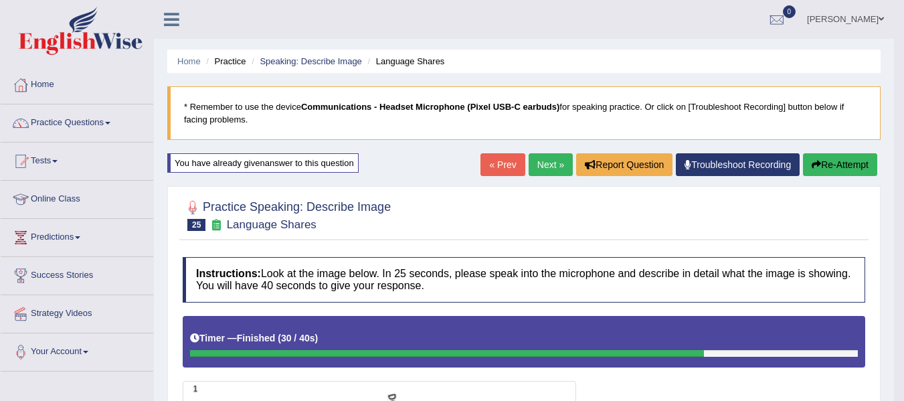
click at [546, 155] on link "Next »" at bounding box center [551, 164] width 44 height 23
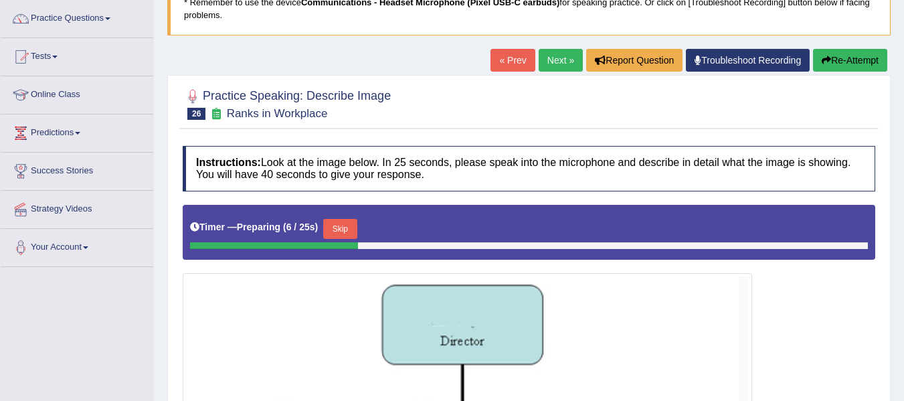
scroll to position [67, 0]
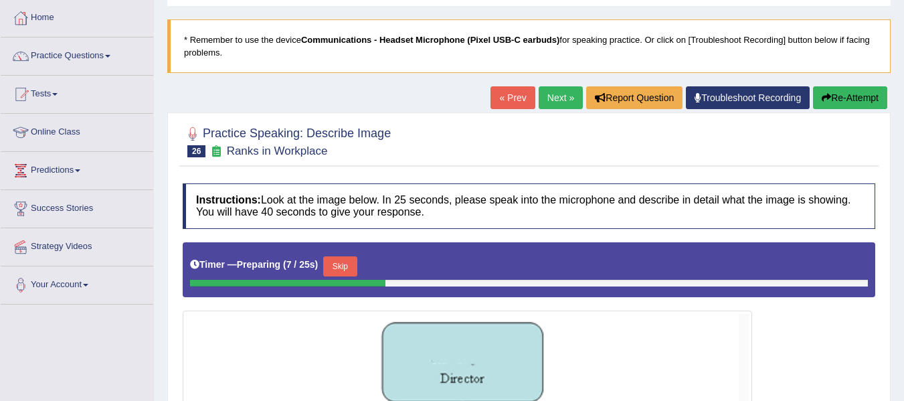
click at [559, 82] on div "Home Practice Speaking: Describe Image Ranks in Workplace * Remember to use the…" at bounding box center [529, 331] width 750 height 797
click at [558, 92] on link "Next »" at bounding box center [561, 97] width 44 height 23
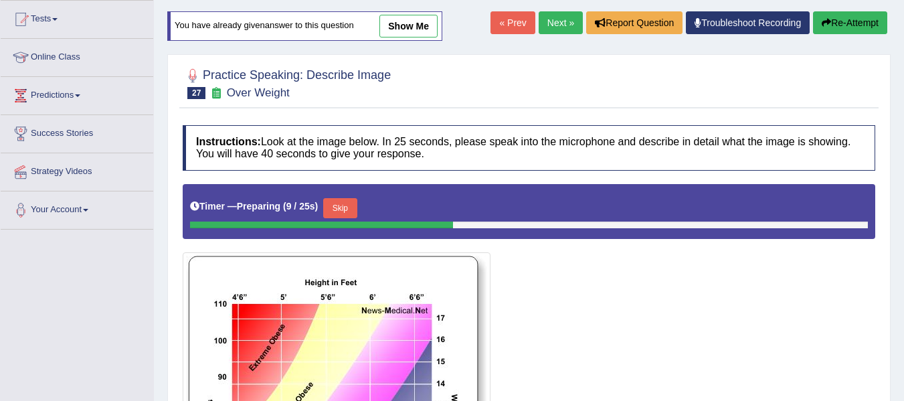
scroll to position [118, 0]
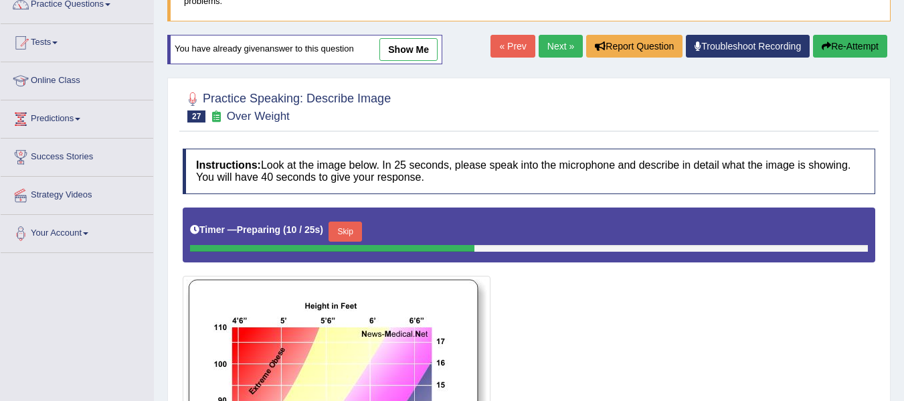
click at [553, 44] on link "Next »" at bounding box center [561, 46] width 44 height 23
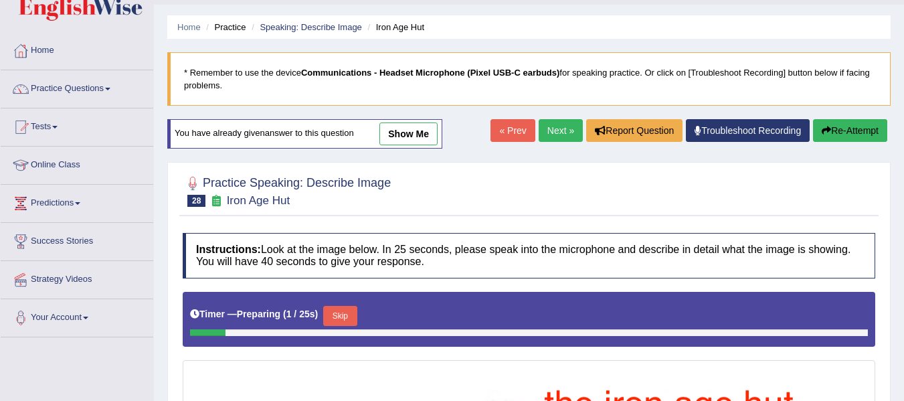
scroll to position [67, 0]
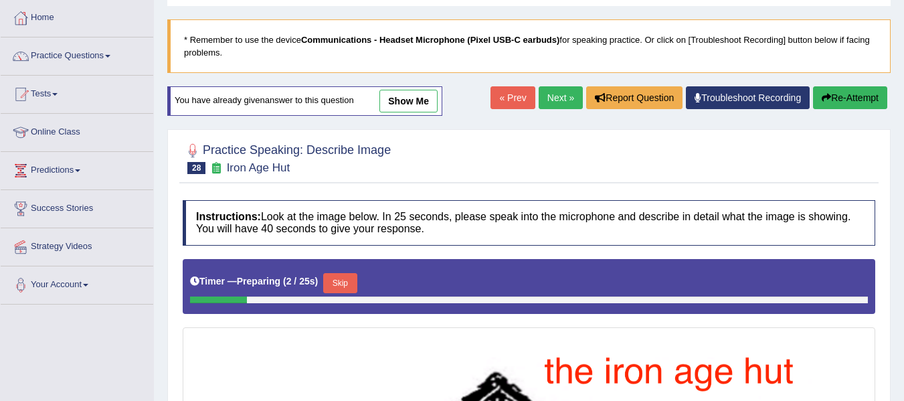
click at [539, 97] on link "Next »" at bounding box center [561, 97] width 44 height 23
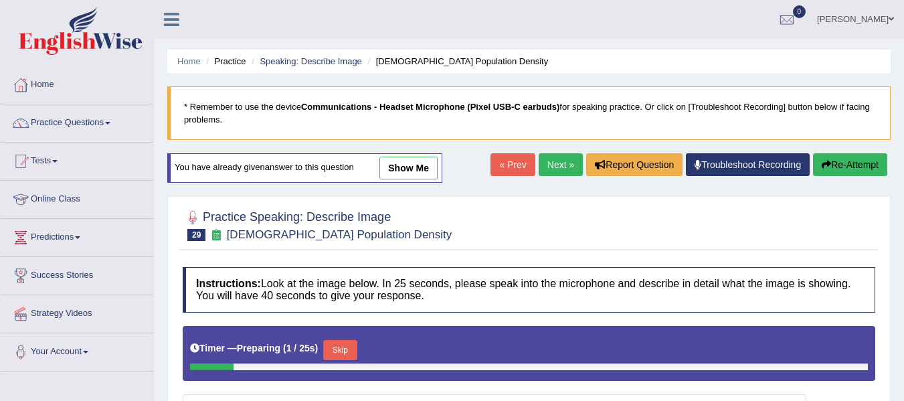
click at [544, 160] on link "Next »" at bounding box center [561, 164] width 44 height 23
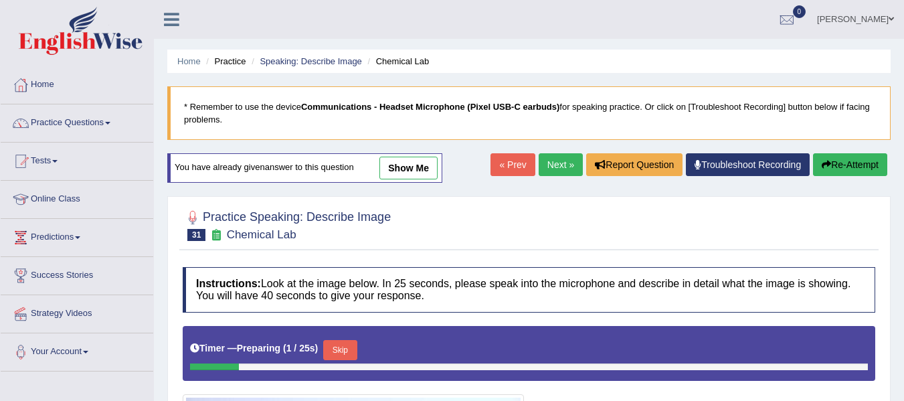
scroll to position [67, 0]
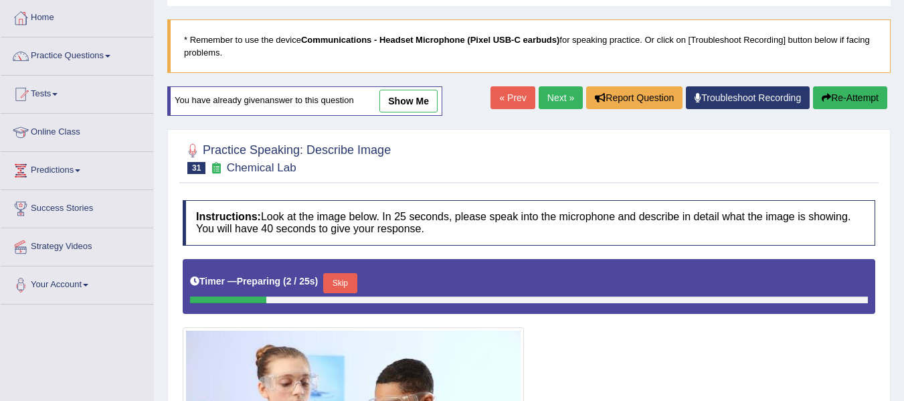
click at [547, 96] on link "Next »" at bounding box center [561, 97] width 44 height 23
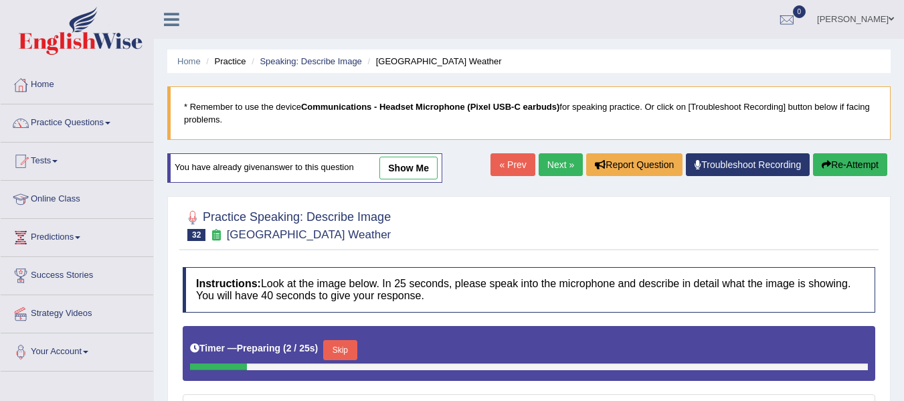
click at [556, 161] on link "Next »" at bounding box center [561, 164] width 44 height 23
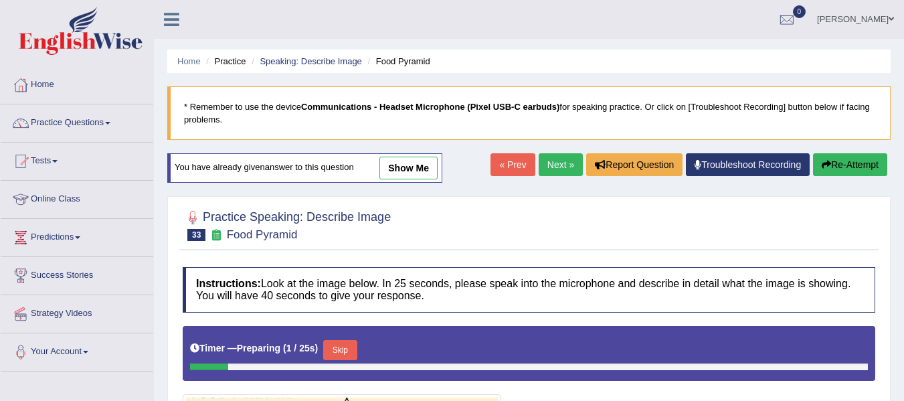
click at [558, 164] on link "Next »" at bounding box center [561, 164] width 44 height 23
click at [561, 163] on link "Next »" at bounding box center [561, 164] width 44 height 23
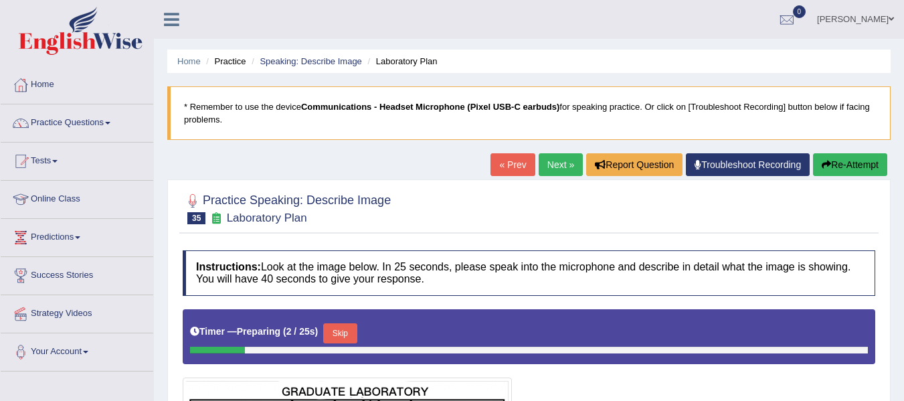
click at [561, 164] on link "Next »" at bounding box center [561, 164] width 44 height 23
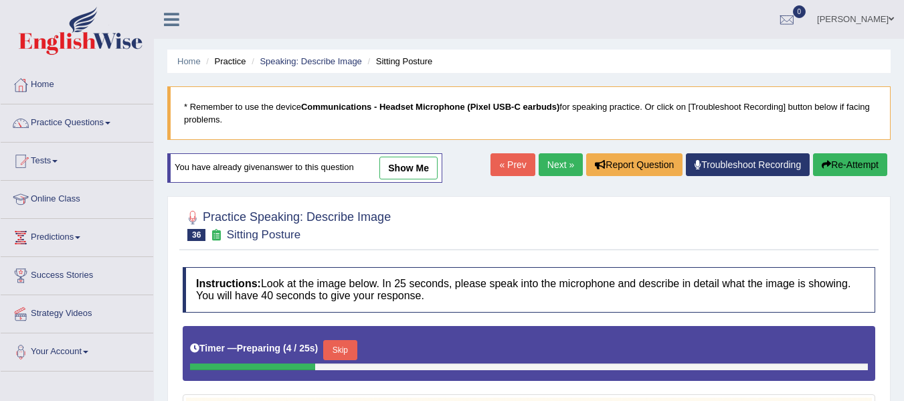
click at [558, 163] on link "Next »" at bounding box center [561, 164] width 44 height 23
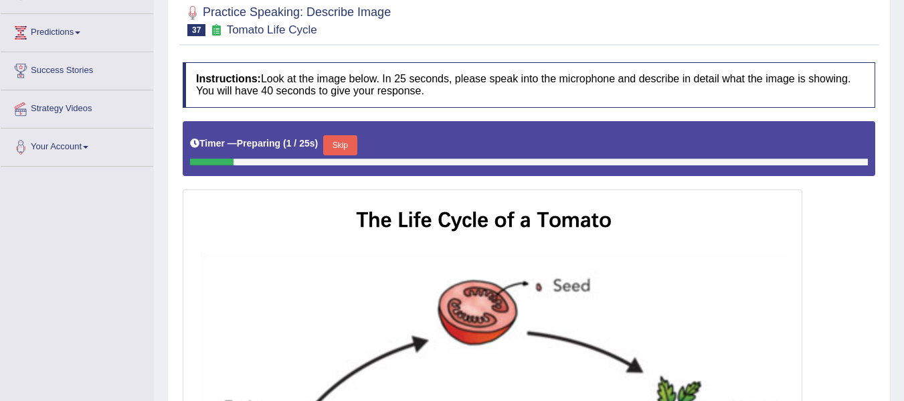
scroll to position [134, 0]
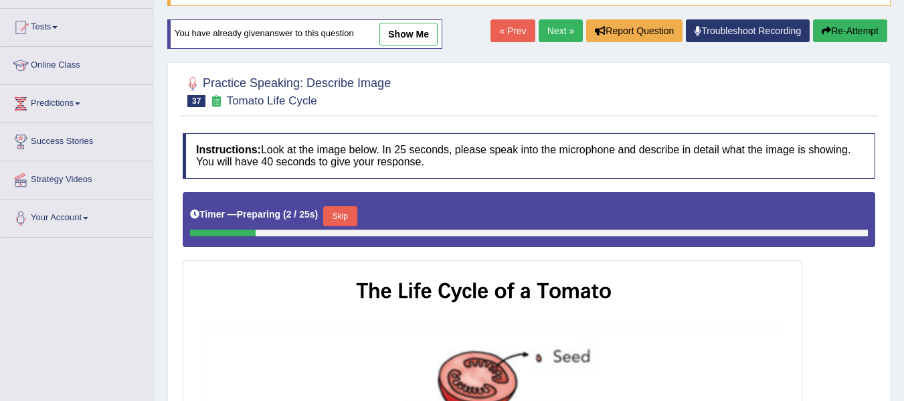
click at [549, 35] on link "Next »" at bounding box center [561, 30] width 44 height 23
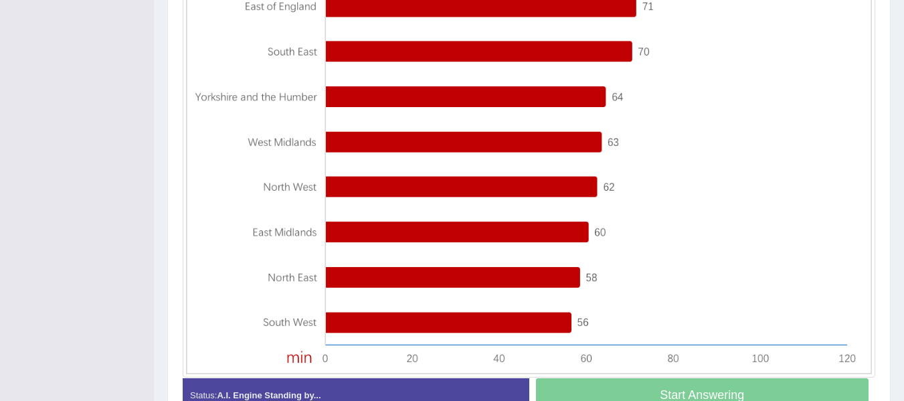
scroll to position [55, 0]
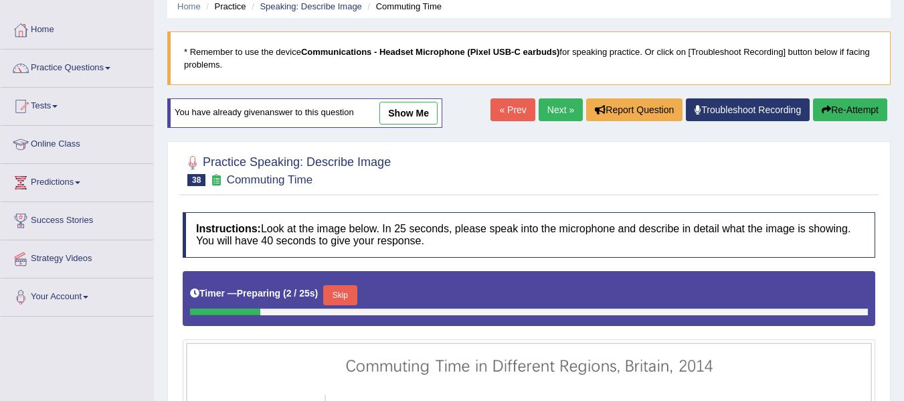
click at [562, 116] on link "Next »" at bounding box center [561, 109] width 44 height 23
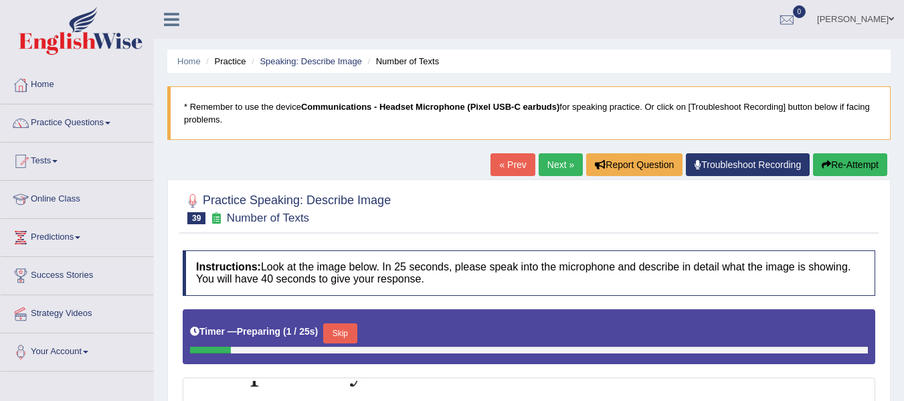
click at [565, 156] on link "Next »" at bounding box center [561, 164] width 44 height 23
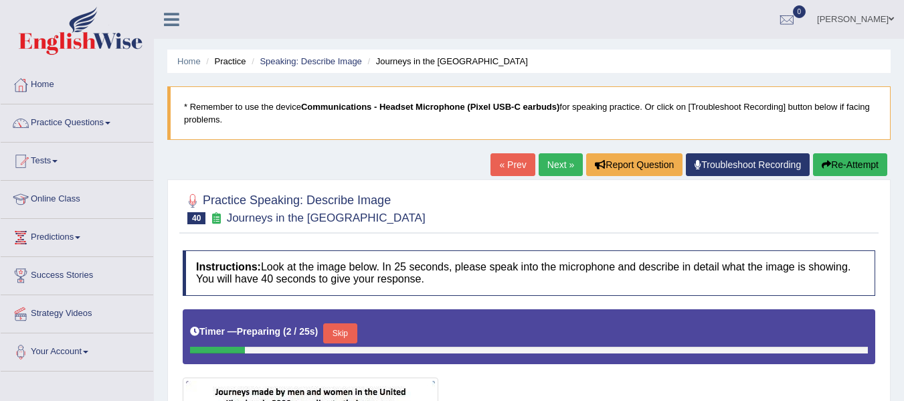
click at [570, 160] on link "Next »" at bounding box center [561, 164] width 44 height 23
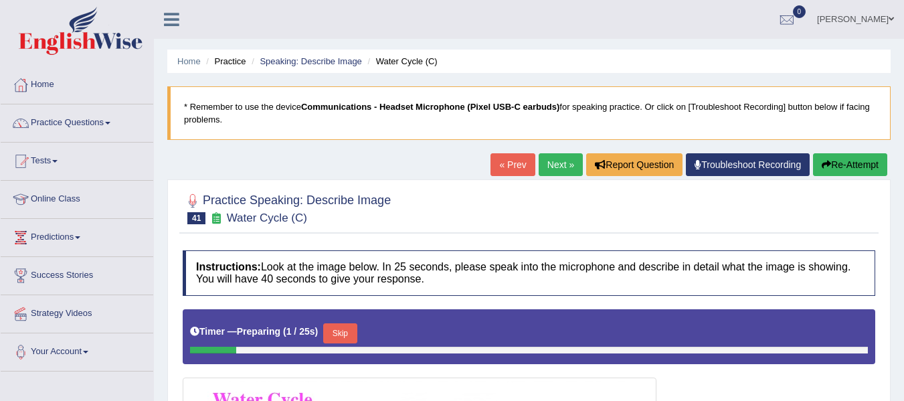
click at [570, 167] on link "Next »" at bounding box center [561, 164] width 44 height 23
click at [566, 173] on link "Next »" at bounding box center [561, 164] width 44 height 23
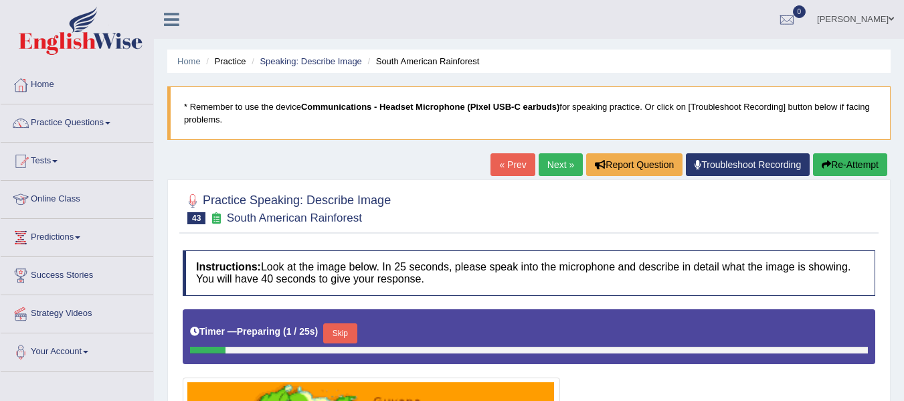
click at [568, 169] on link "Next »" at bounding box center [561, 164] width 44 height 23
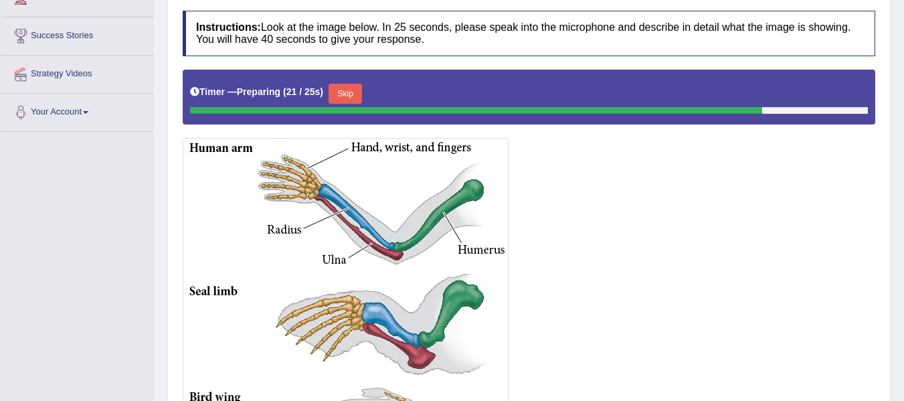
scroll to position [148, 0]
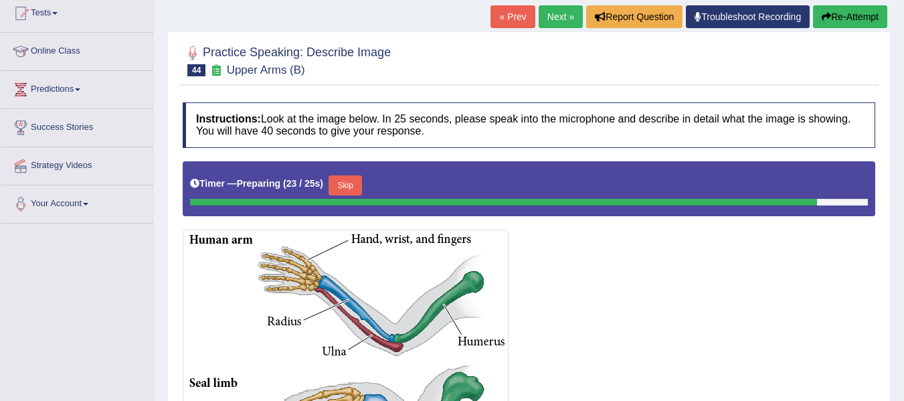
click at [362, 180] on button "Skip" at bounding box center [345, 185] width 33 height 20
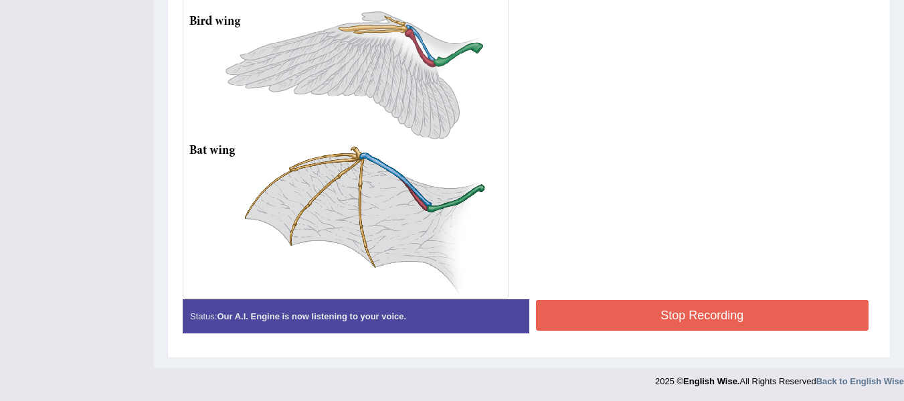
scroll to position [613, 0]
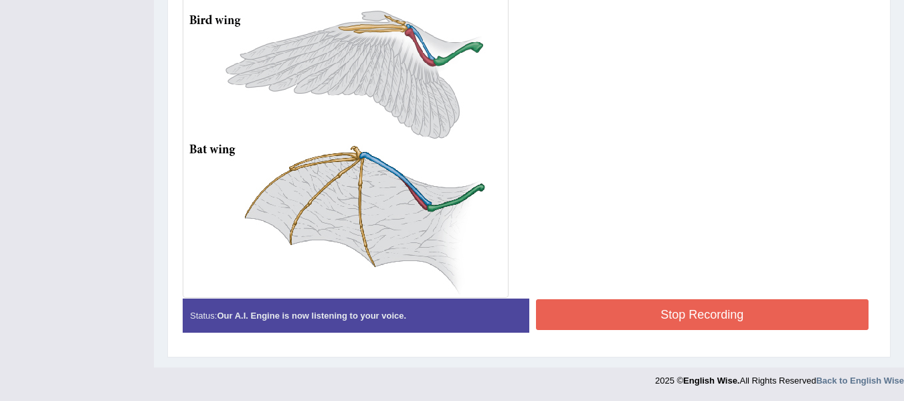
click at [655, 316] on button "Stop Recording" at bounding box center [702, 314] width 333 height 31
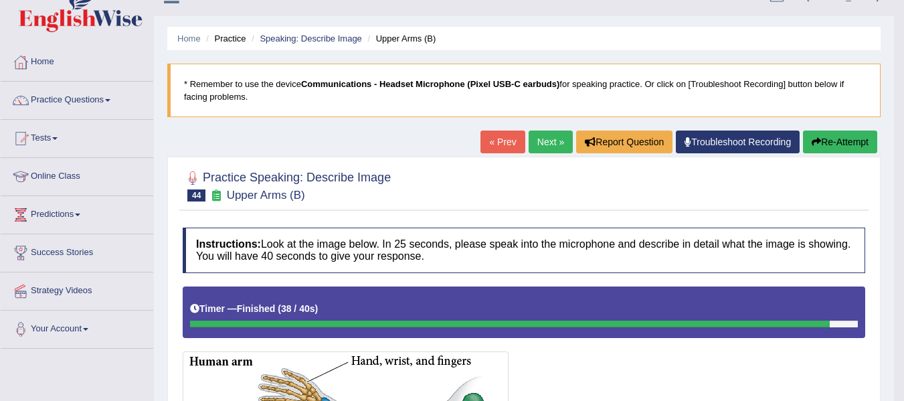
scroll to position [11, 0]
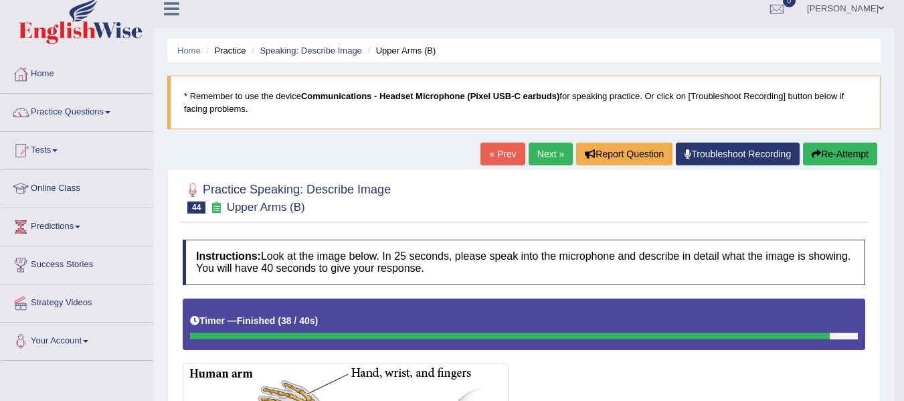
click at [552, 143] on link "Next »" at bounding box center [551, 154] width 44 height 23
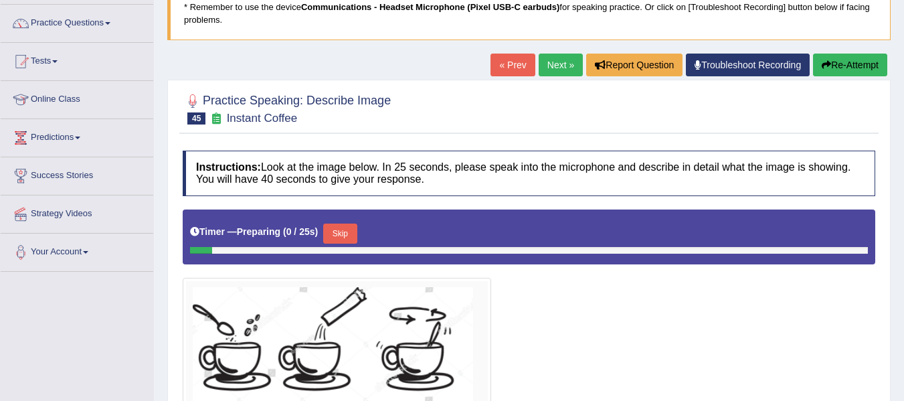
scroll to position [41, 0]
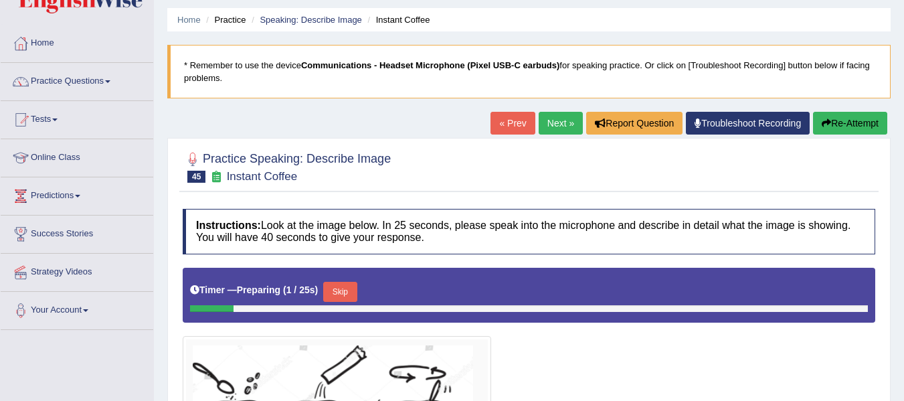
click at [560, 123] on link "Next »" at bounding box center [561, 123] width 44 height 23
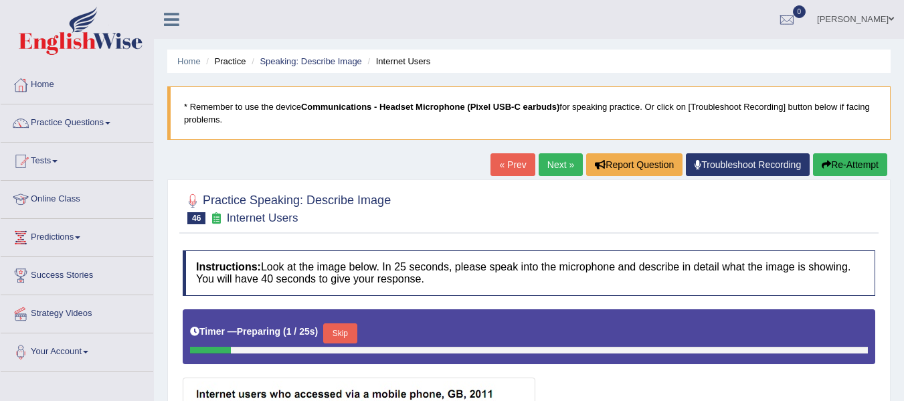
click at [570, 165] on link "Next »" at bounding box center [561, 164] width 44 height 23
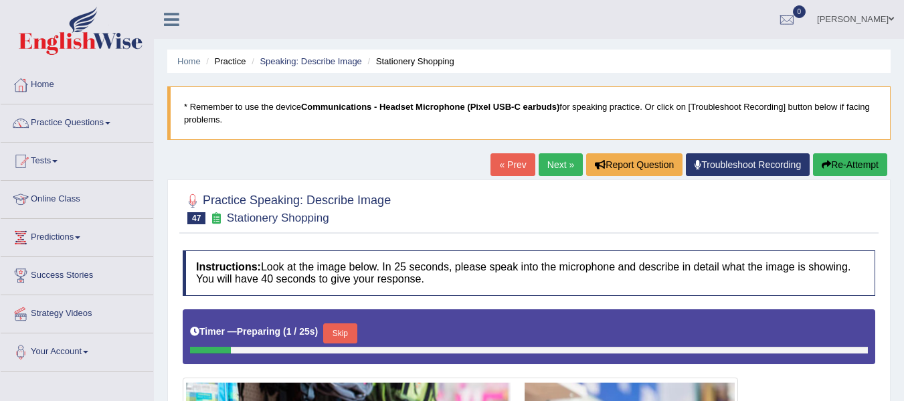
click at [564, 169] on link "Next »" at bounding box center [561, 164] width 44 height 23
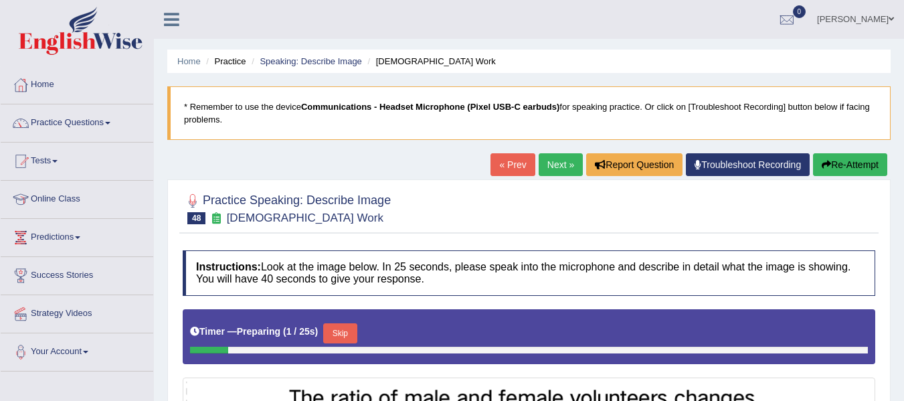
click at [557, 175] on link "Next »" at bounding box center [561, 164] width 44 height 23
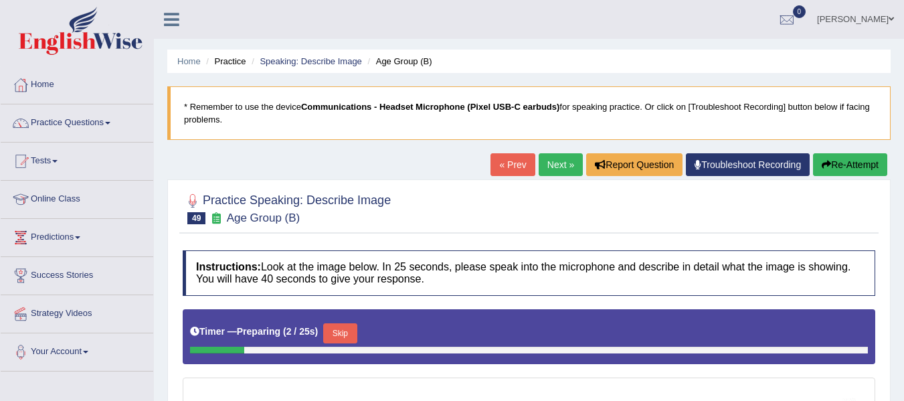
click at [560, 161] on link "Next »" at bounding box center [561, 164] width 44 height 23
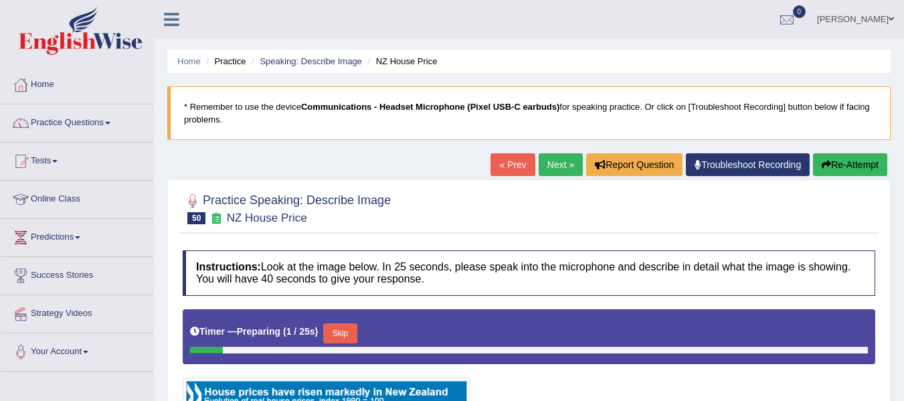
click at [555, 152] on div "Home Practice Speaking: Describe Image NZ House Price * Remember to use the dev…" at bounding box center [529, 334] width 750 height 669
click at [556, 163] on link "Next »" at bounding box center [561, 164] width 44 height 23
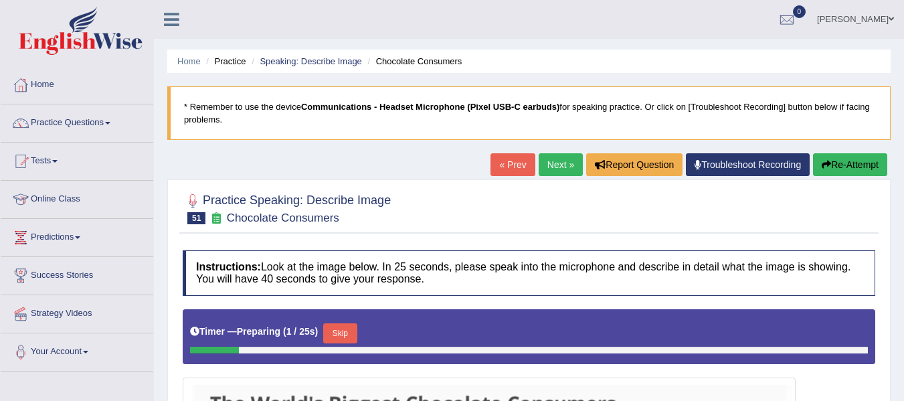
click at [562, 168] on link "Next »" at bounding box center [561, 164] width 44 height 23
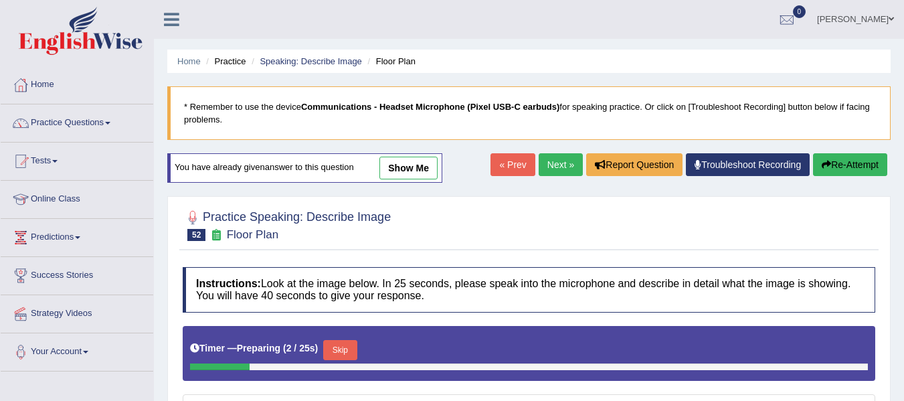
click at [562, 171] on link "Next »" at bounding box center [561, 164] width 44 height 23
click at [561, 163] on link "Next »" at bounding box center [561, 164] width 44 height 23
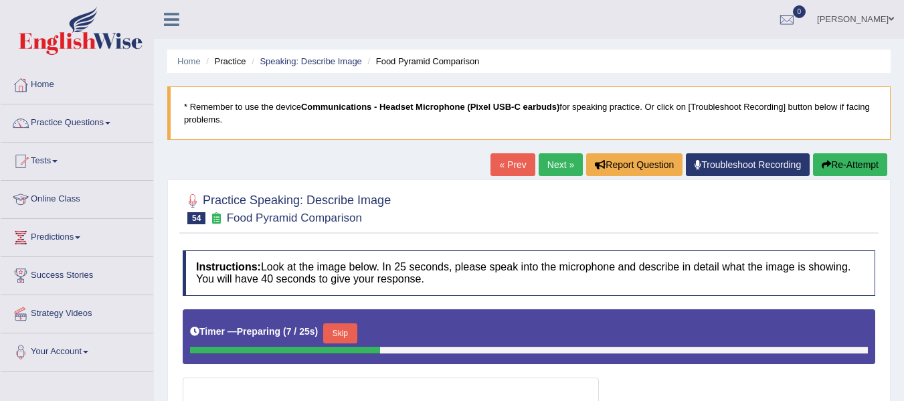
click at [558, 175] on link "Next »" at bounding box center [561, 164] width 44 height 23
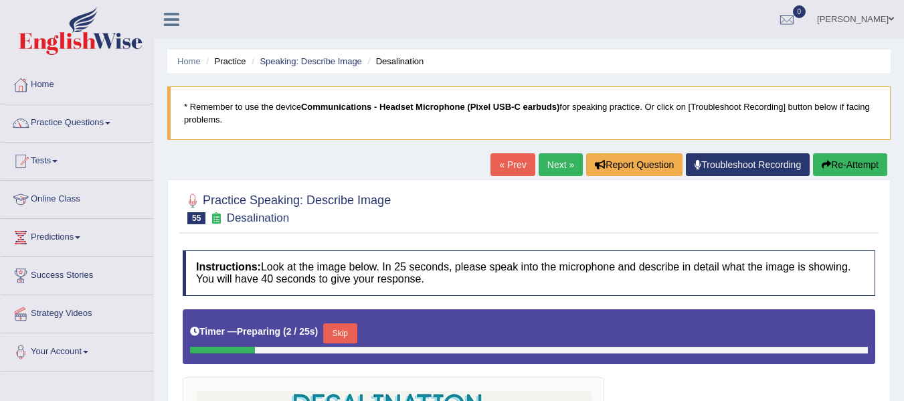
click at [559, 172] on link "Next »" at bounding box center [561, 164] width 44 height 23
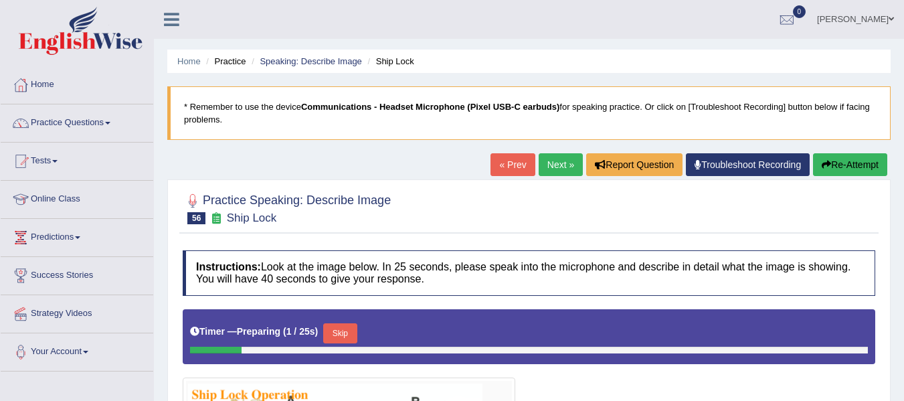
click at [562, 166] on link "Next »" at bounding box center [561, 164] width 44 height 23
click at [561, 168] on link "Next »" at bounding box center [561, 164] width 44 height 23
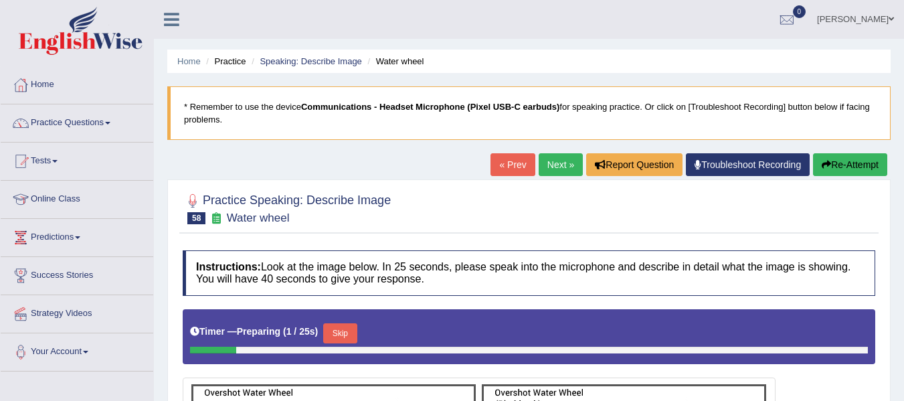
click at [561, 169] on link "Next »" at bounding box center [561, 164] width 44 height 23
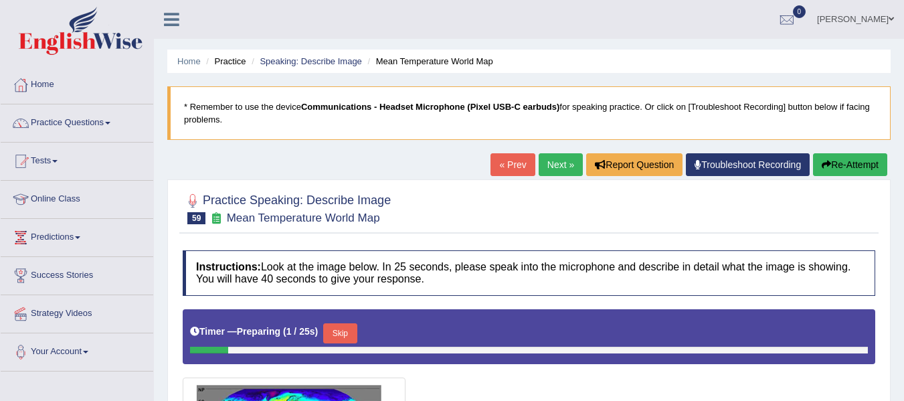
click at [562, 172] on link "Next »" at bounding box center [561, 164] width 44 height 23
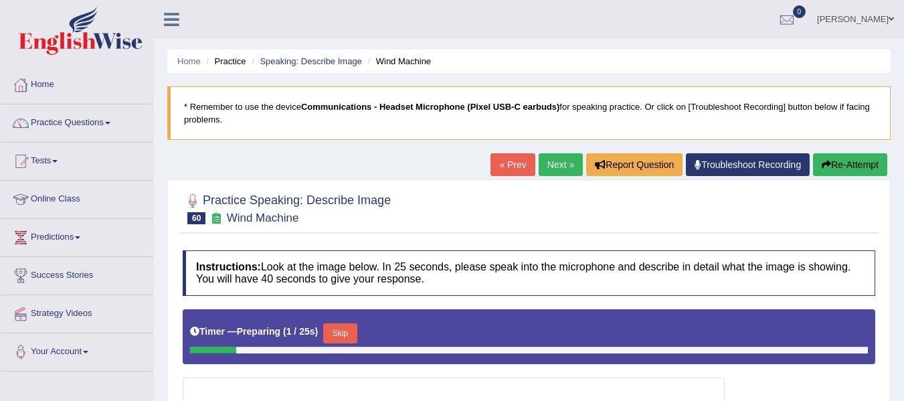
click at [562, 172] on link "Next »" at bounding box center [561, 164] width 44 height 23
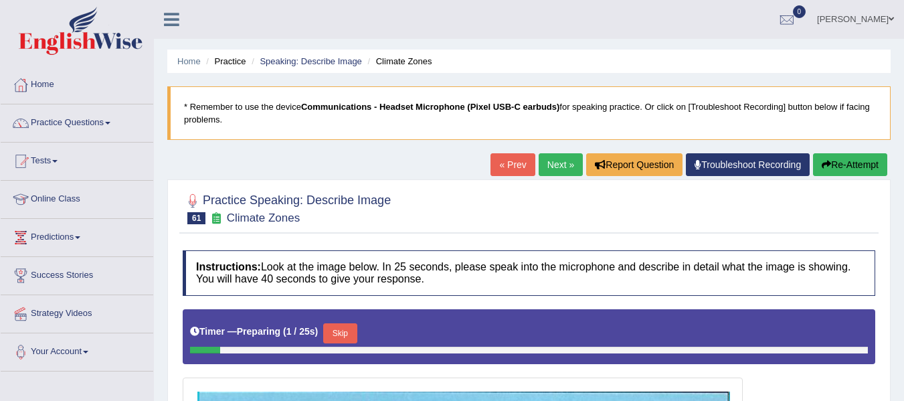
click at [562, 172] on link "Next »" at bounding box center [561, 164] width 44 height 23
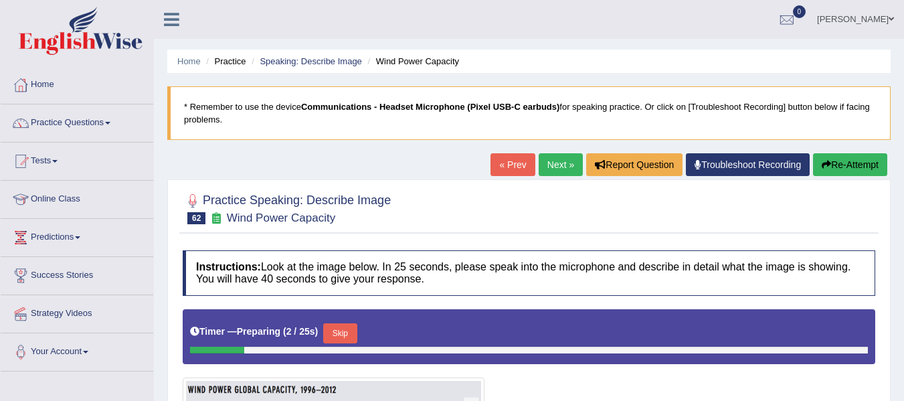
click at [560, 173] on link "Next »" at bounding box center [561, 164] width 44 height 23
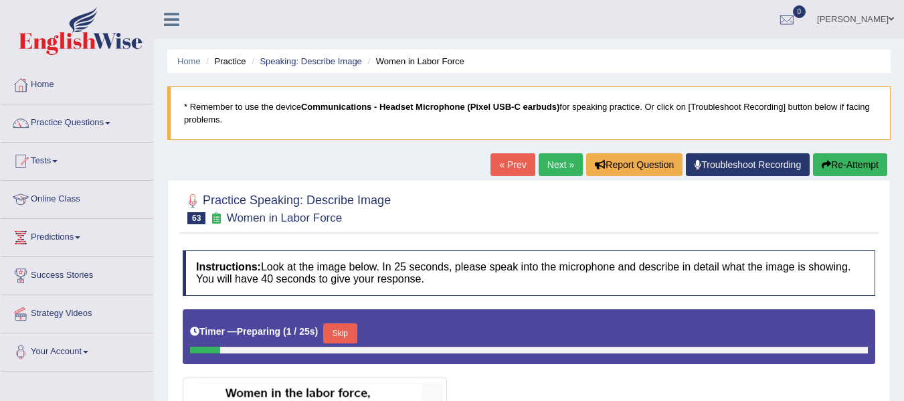
click at [559, 170] on link "Next »" at bounding box center [561, 164] width 44 height 23
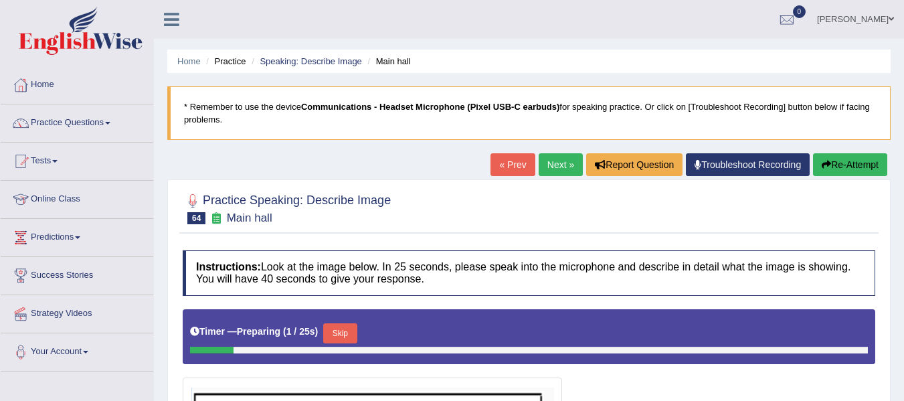
click at [562, 163] on link "Next »" at bounding box center [561, 164] width 44 height 23
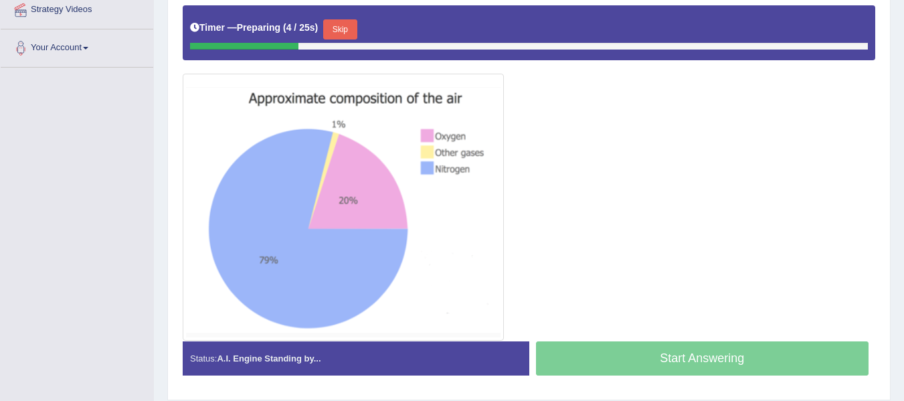
scroll to position [280, 0]
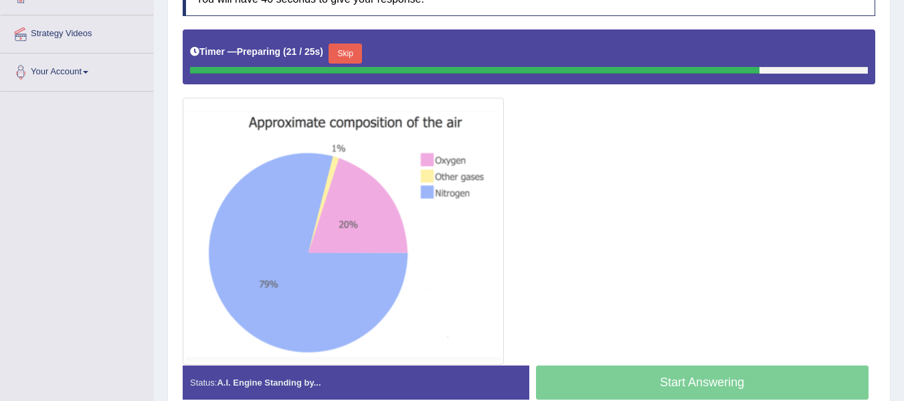
click at [349, 46] on button "Skip" at bounding box center [345, 54] width 33 height 20
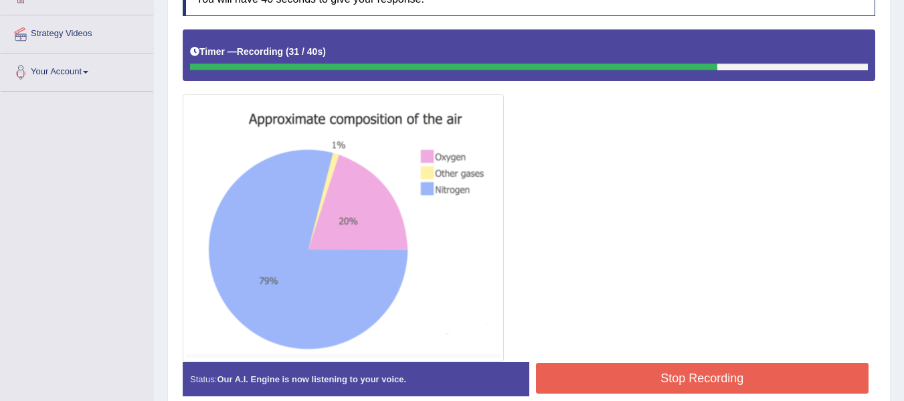
click at [582, 371] on button "Stop Recording" at bounding box center [702, 378] width 333 height 31
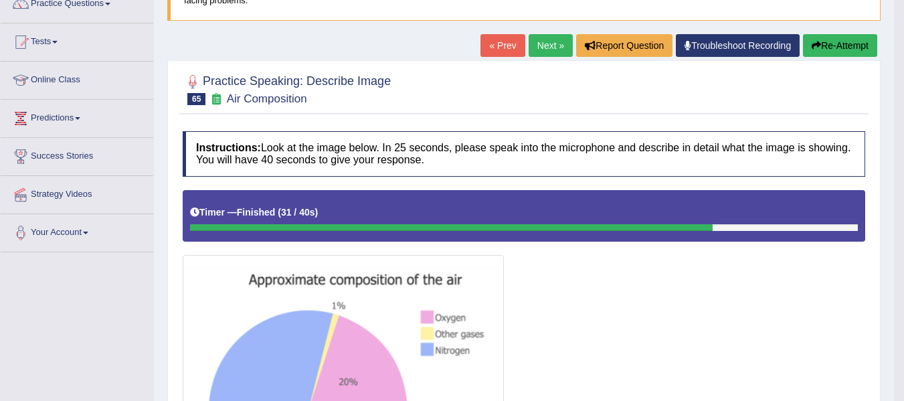
scroll to position [35, 0]
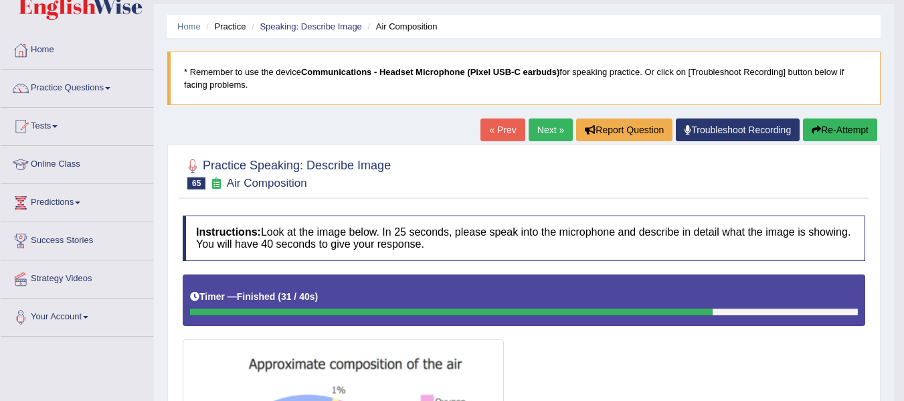
click at [825, 128] on button "Re-Attempt" at bounding box center [840, 129] width 74 height 23
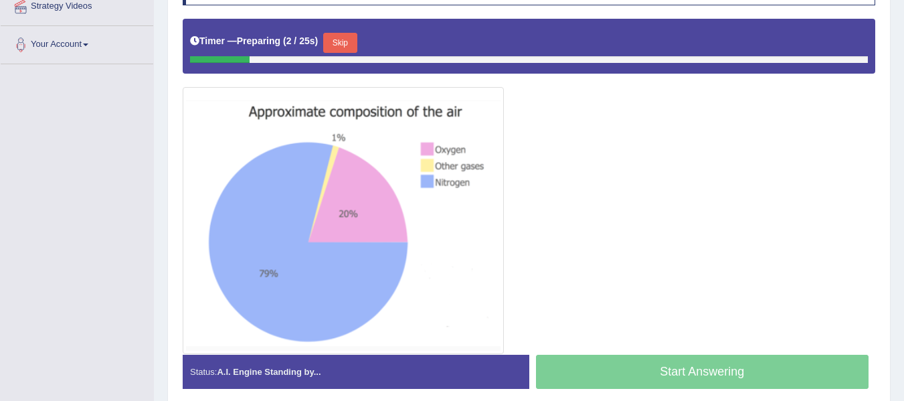
scroll to position [230, 0]
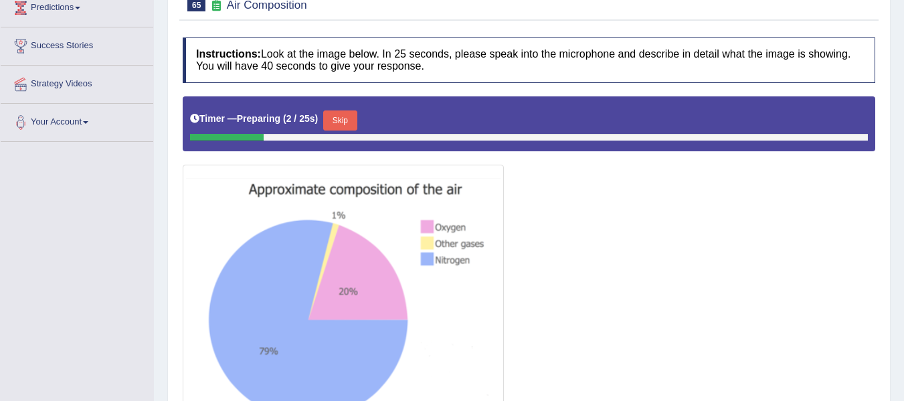
click at [355, 118] on button "Skip" at bounding box center [339, 120] width 33 height 20
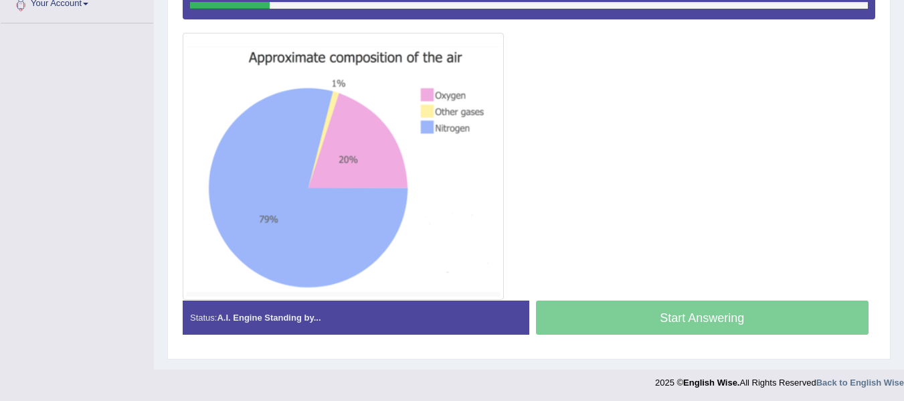
scroll to position [350, 0]
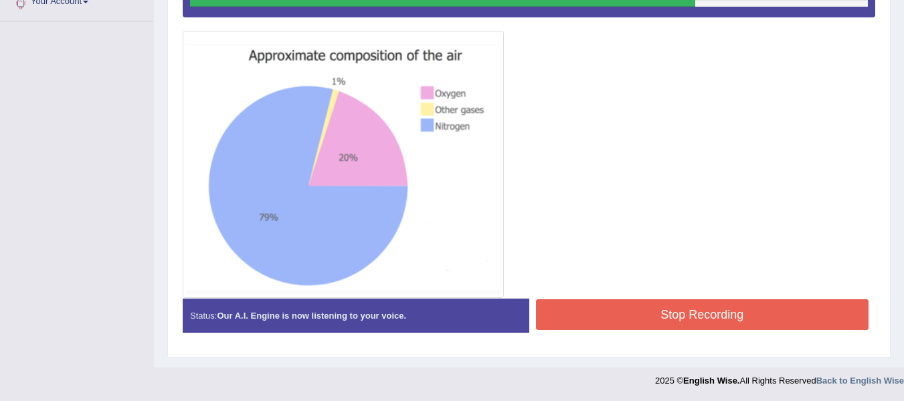
click at [610, 319] on button "Stop Recording" at bounding box center [702, 314] width 333 height 31
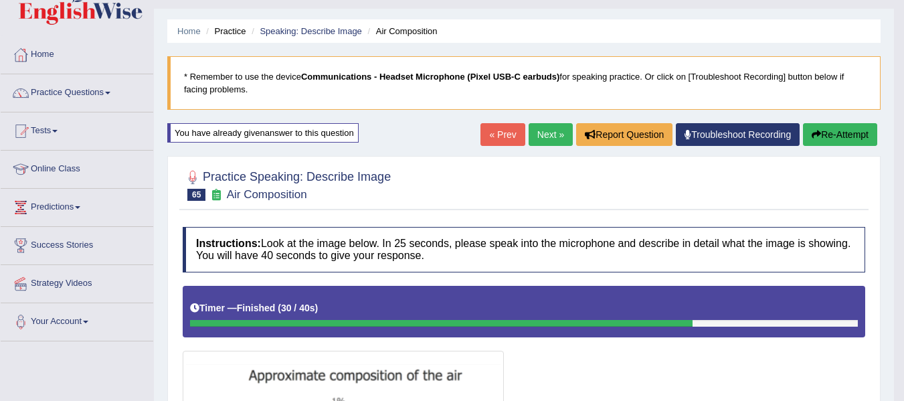
scroll to position [0, 0]
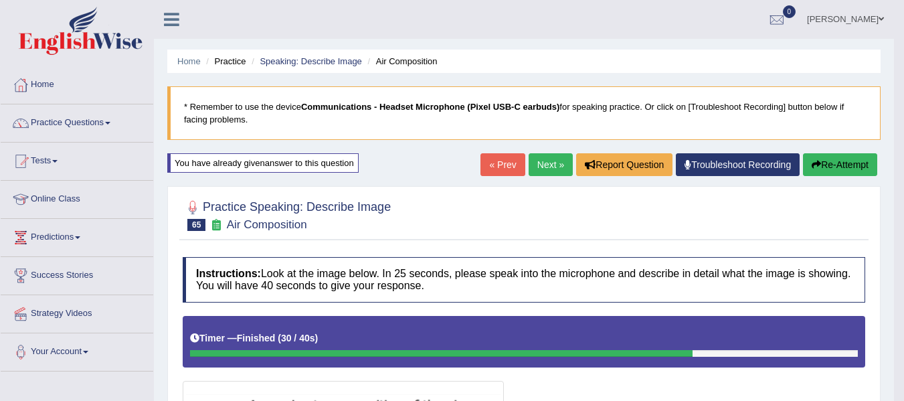
click at [807, 159] on button "Re-Attempt" at bounding box center [840, 164] width 74 height 23
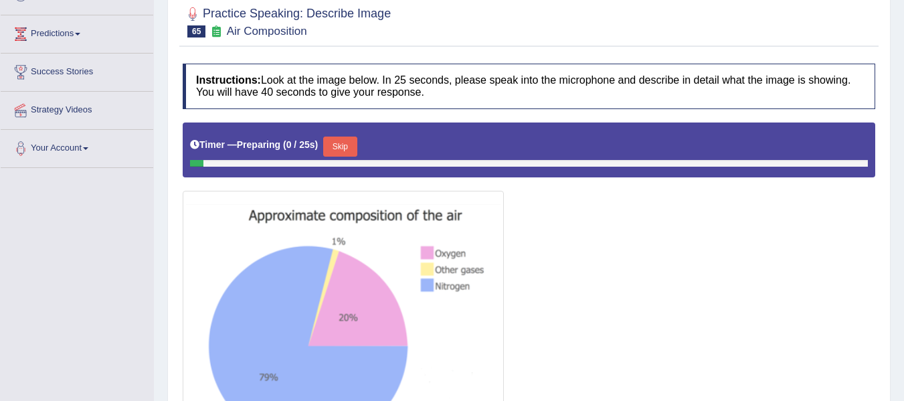
scroll to position [335, 0]
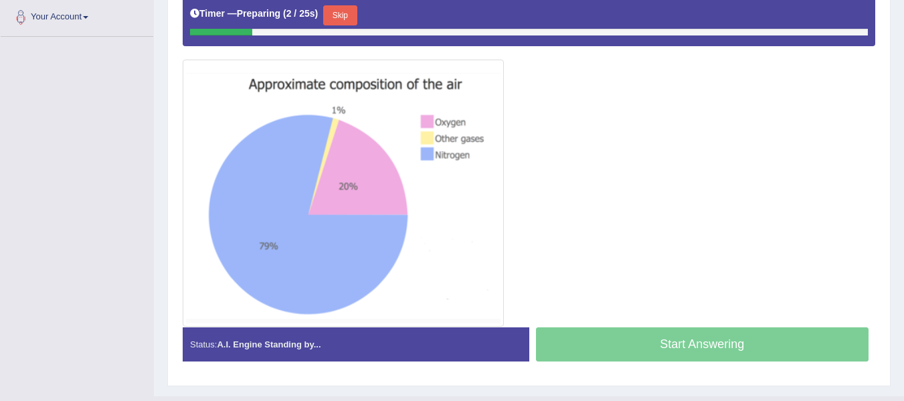
click at [338, 8] on button "Skip" at bounding box center [339, 15] width 33 height 20
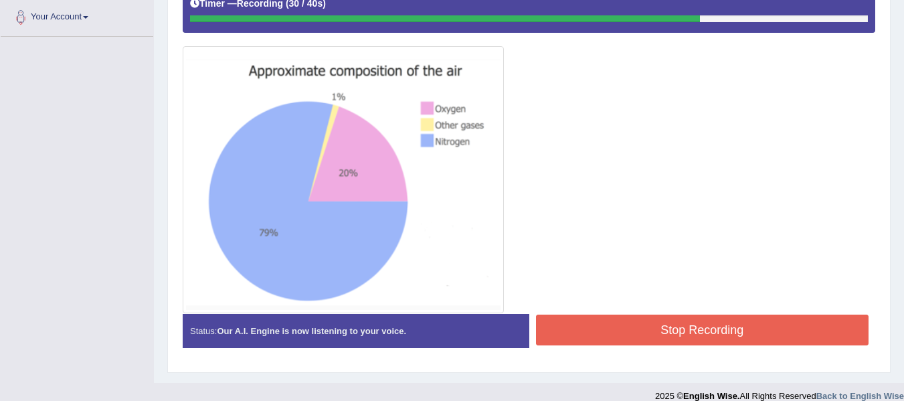
click at [785, 340] on button "Stop Recording" at bounding box center [702, 330] width 333 height 31
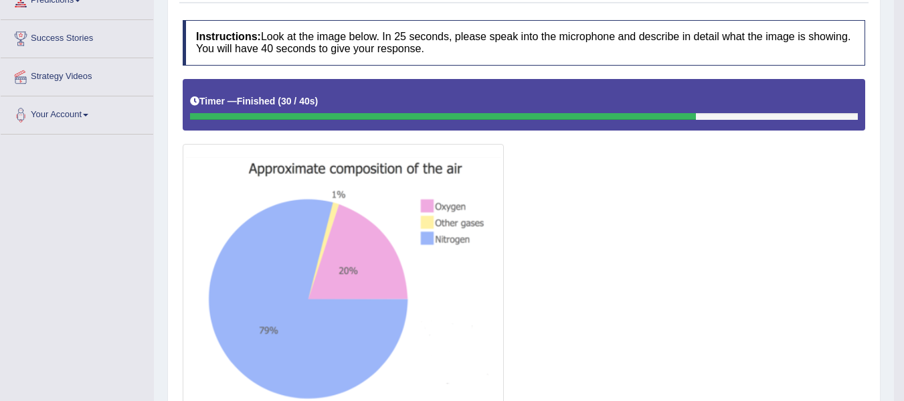
scroll to position [134, 0]
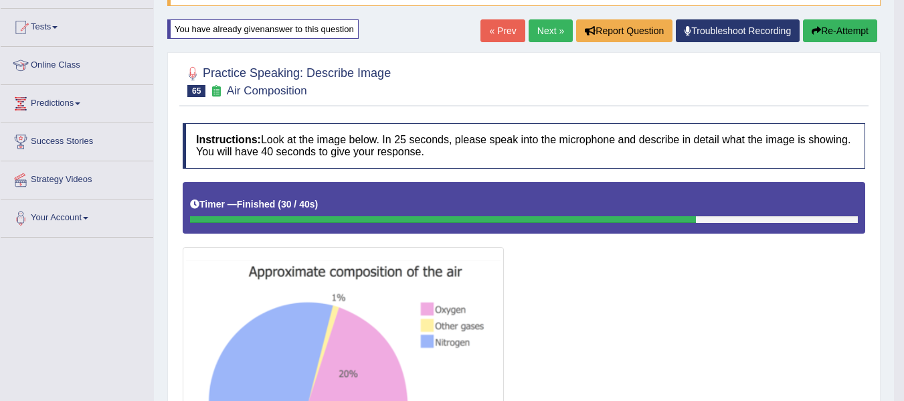
click at [828, 38] on button "Re-Attempt" at bounding box center [840, 30] width 74 height 23
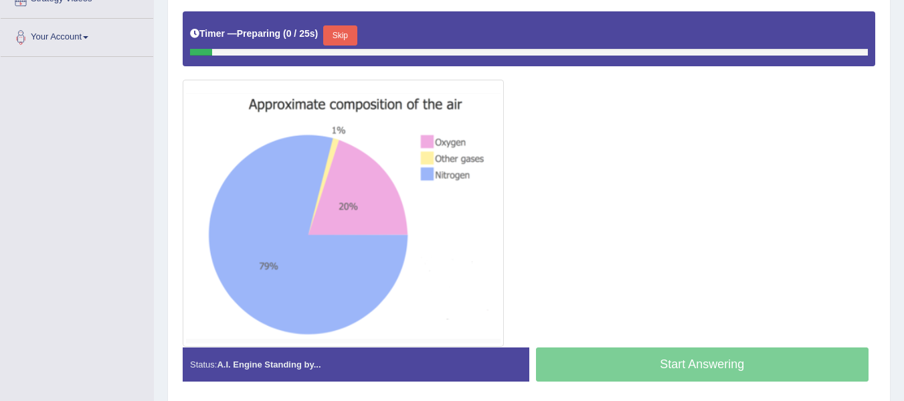
scroll to position [335, 0]
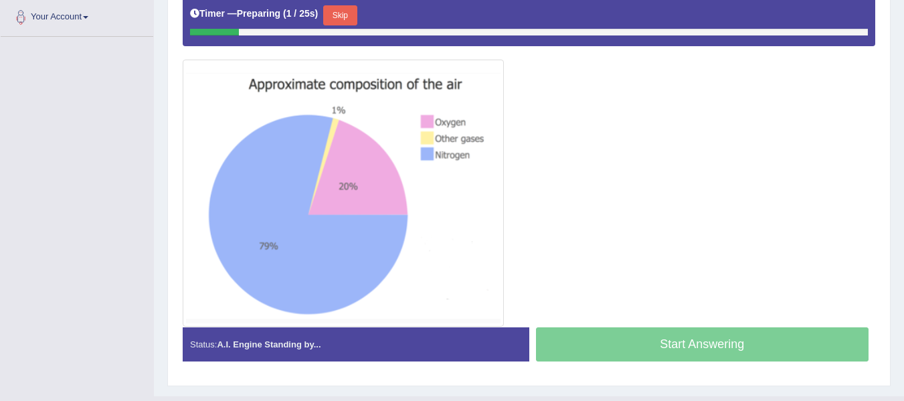
click at [340, 16] on button "Skip" at bounding box center [339, 15] width 33 height 20
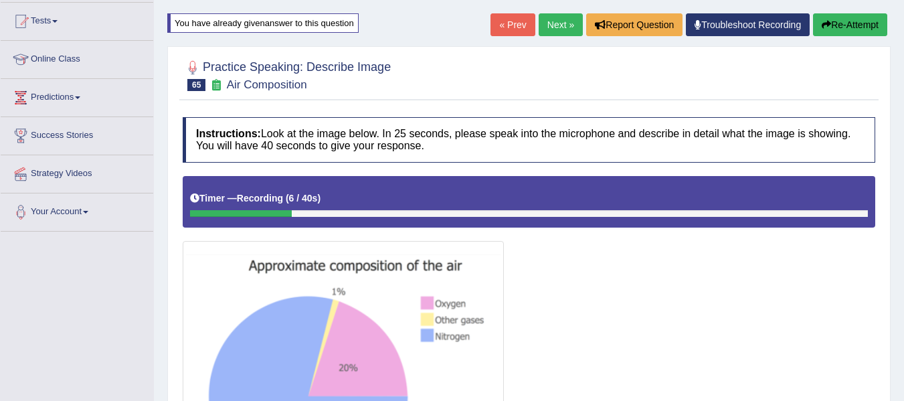
scroll to position [134, 0]
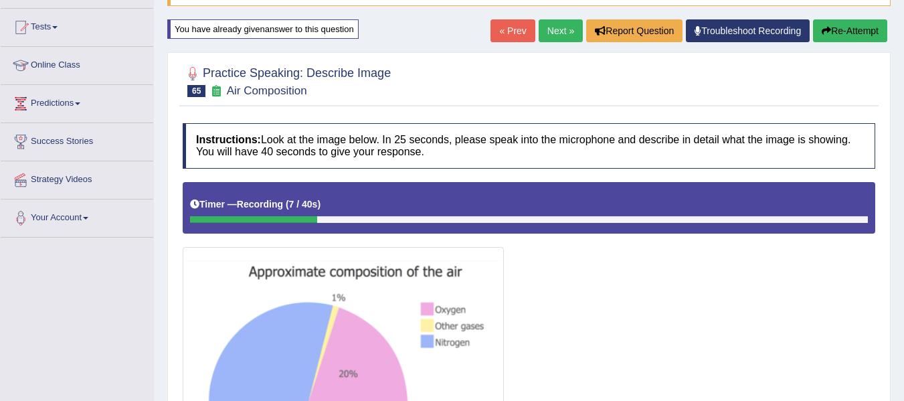
click at [860, 33] on button "Re-Attempt" at bounding box center [850, 30] width 74 height 23
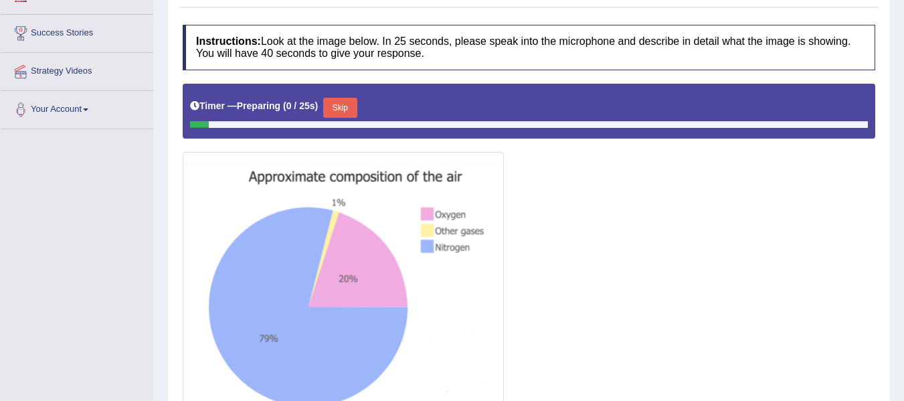
scroll to position [230, 0]
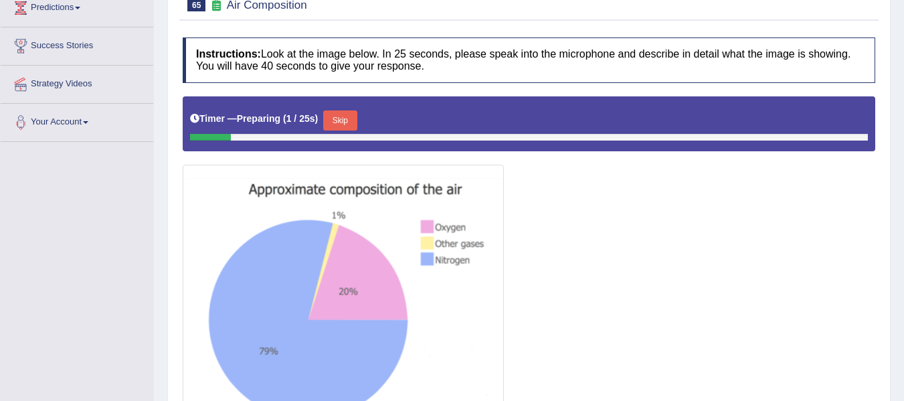
click at [331, 123] on button "Skip" at bounding box center [339, 120] width 33 height 20
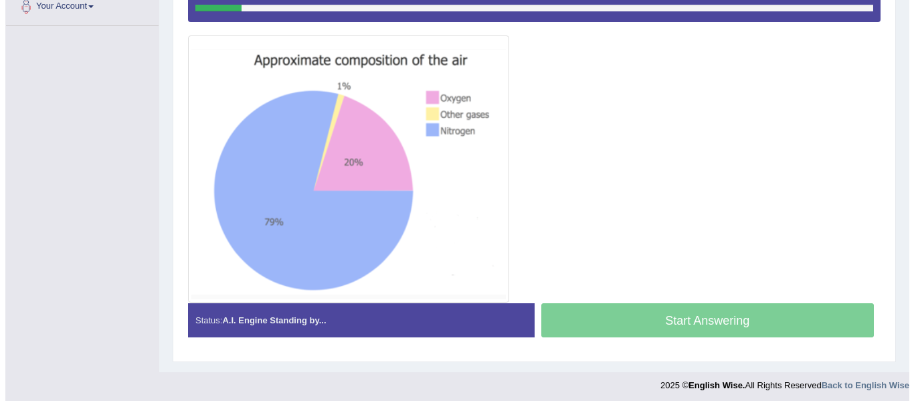
scroll to position [350, 0]
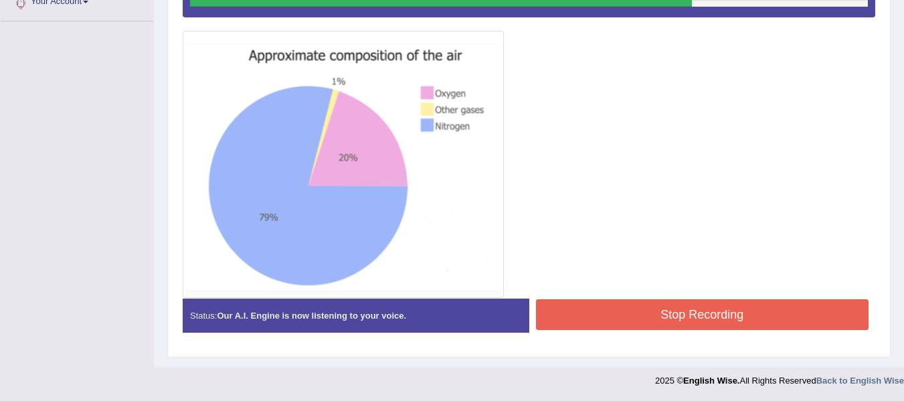
click at [606, 329] on button "Stop Recording" at bounding box center [702, 314] width 333 height 31
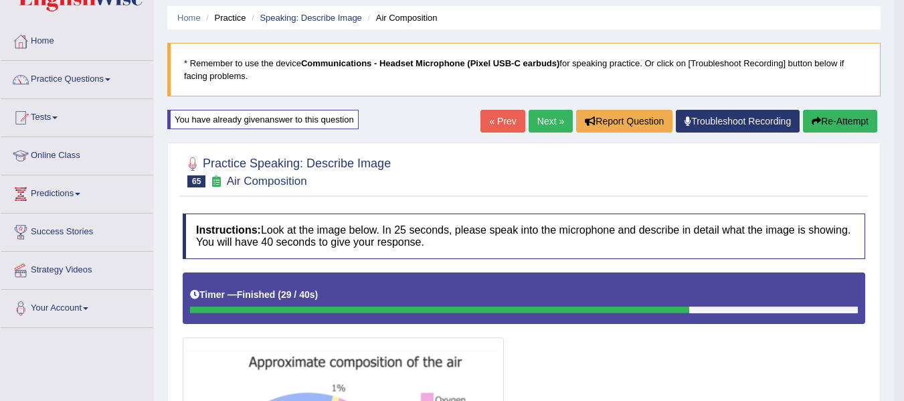
scroll to position [41, 0]
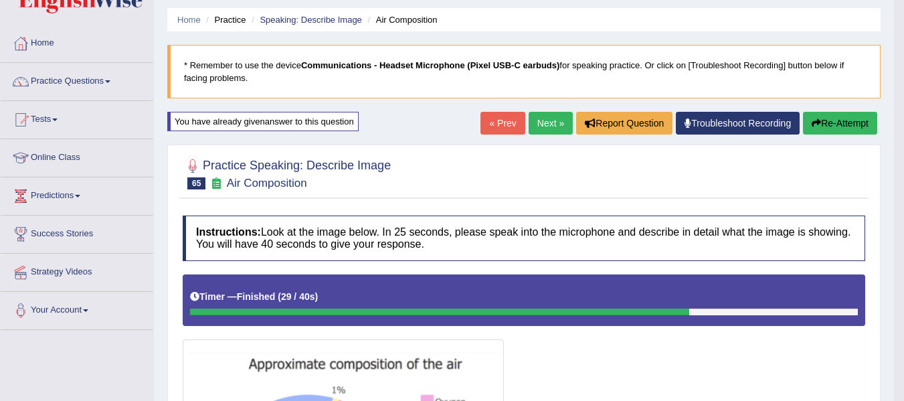
click at [831, 121] on button "Re-Attempt" at bounding box center [840, 123] width 74 height 23
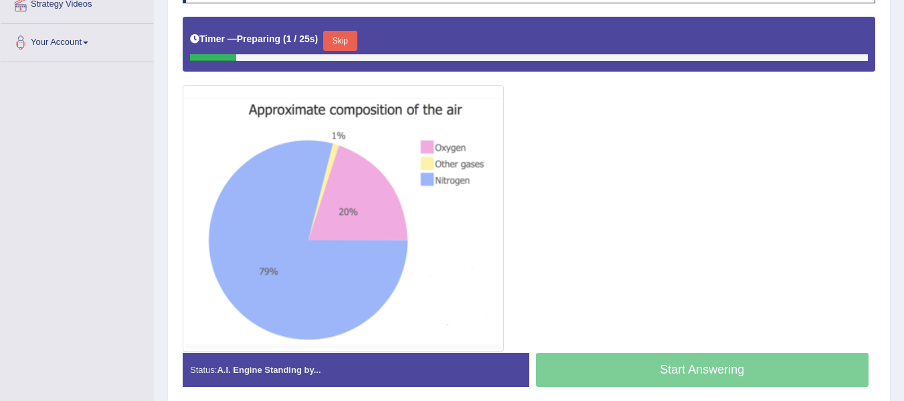
click at [349, 41] on button "Skip" at bounding box center [339, 41] width 33 height 20
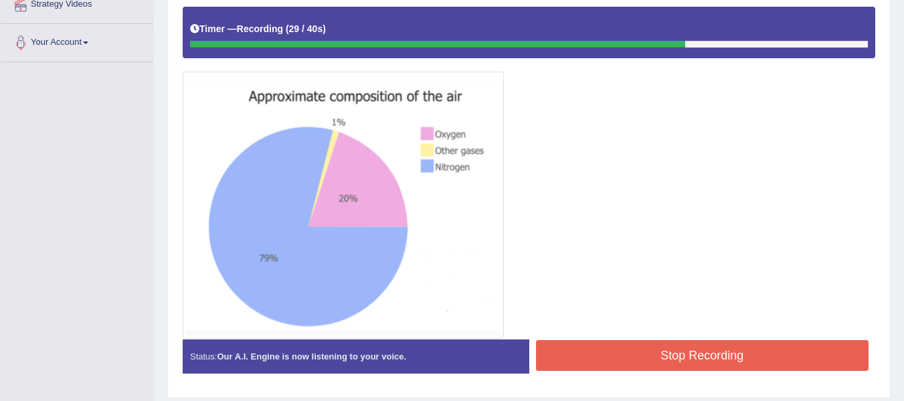
click at [659, 357] on button "Stop Recording" at bounding box center [702, 355] width 333 height 31
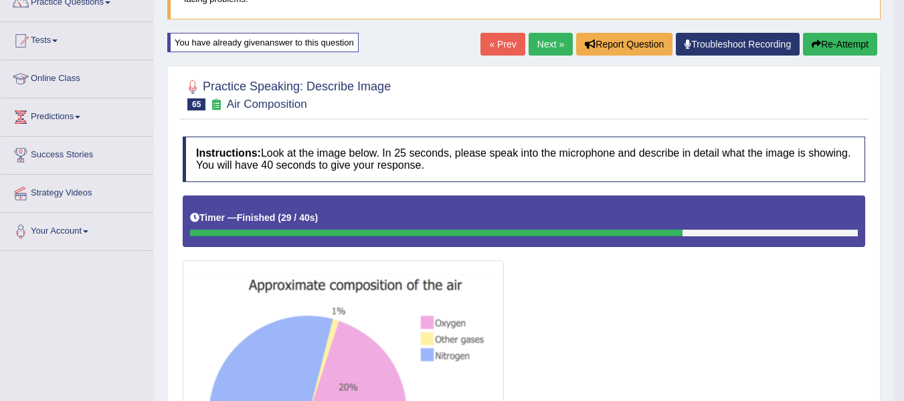
scroll to position [108, 0]
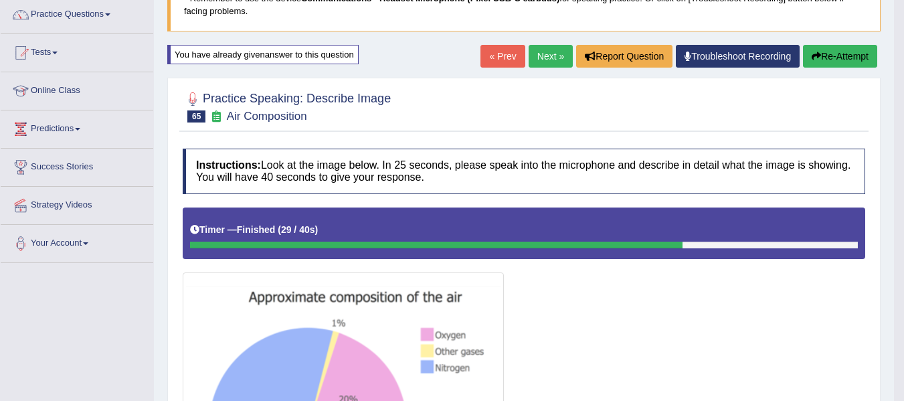
click at [834, 59] on button "Re-Attempt" at bounding box center [840, 56] width 74 height 23
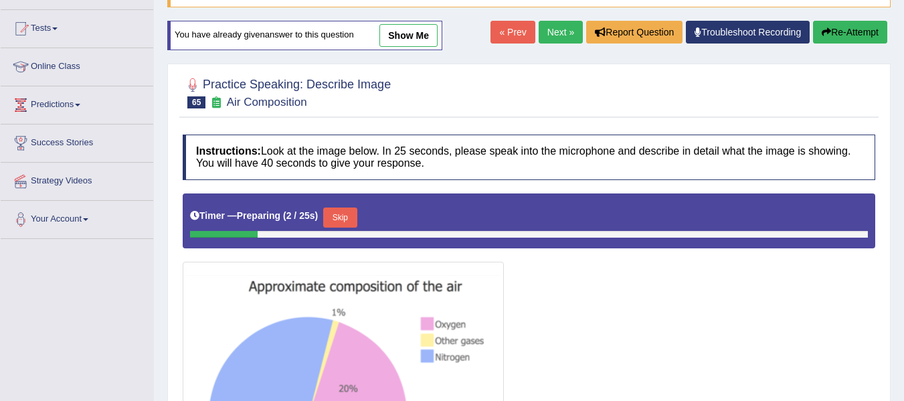
scroll to position [110, 0]
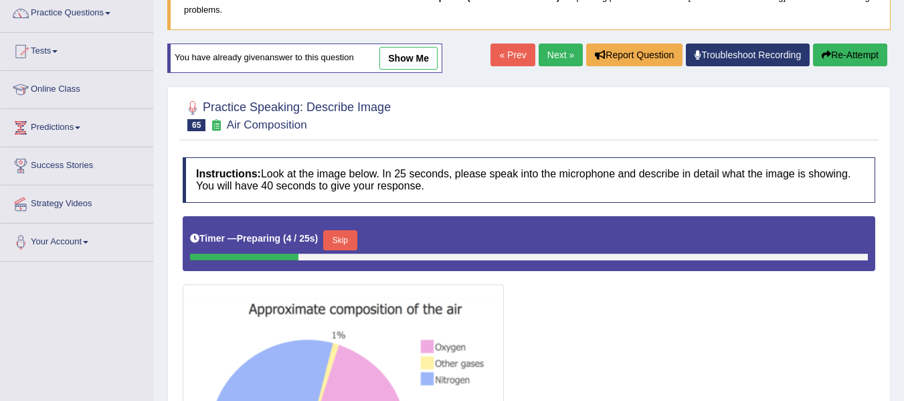
click at [344, 248] on button "Skip" at bounding box center [339, 240] width 33 height 20
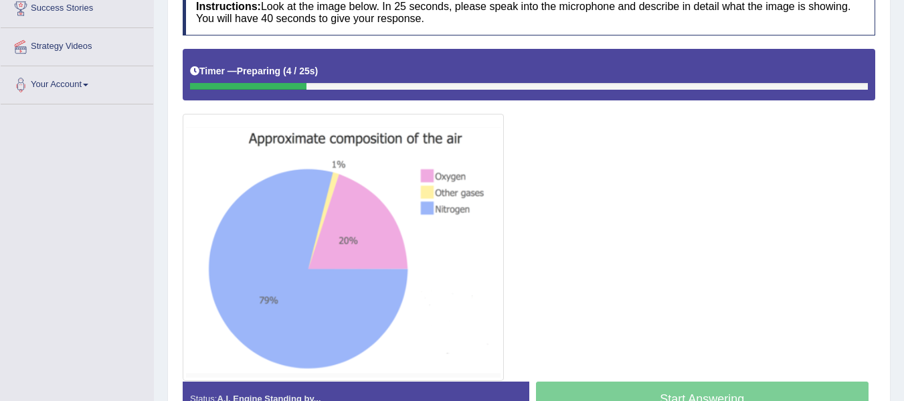
scroll to position [311, 0]
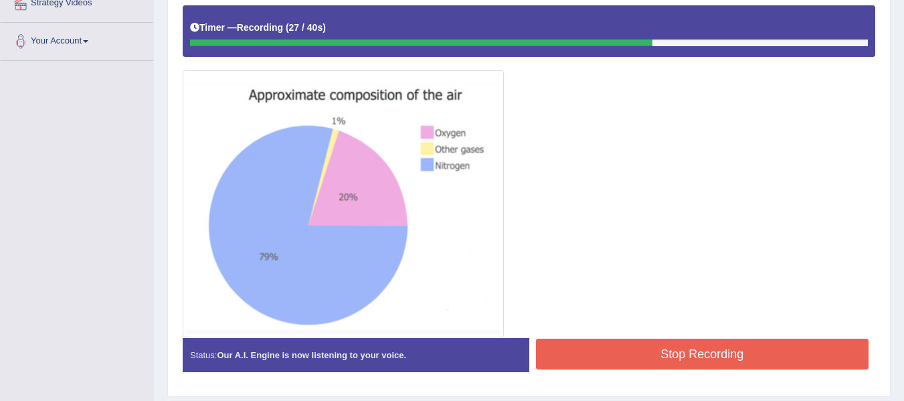
click at [712, 353] on button "Stop Recording" at bounding box center [702, 354] width 333 height 31
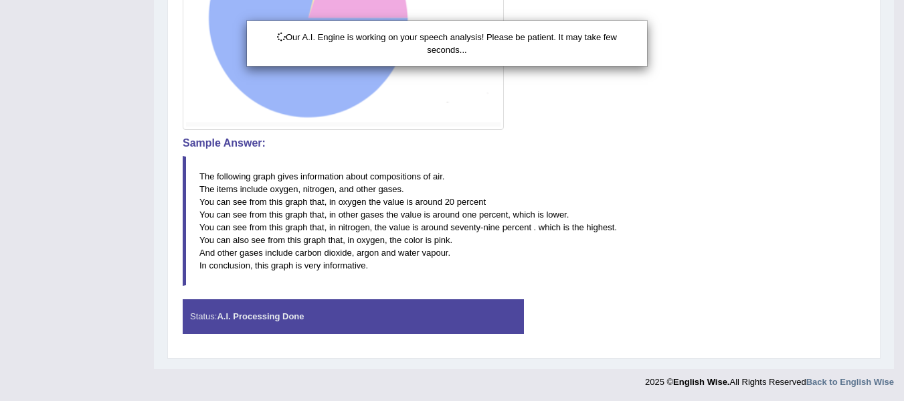
scroll to position [519, 0]
